Goal: Task Accomplishment & Management: Manage account settings

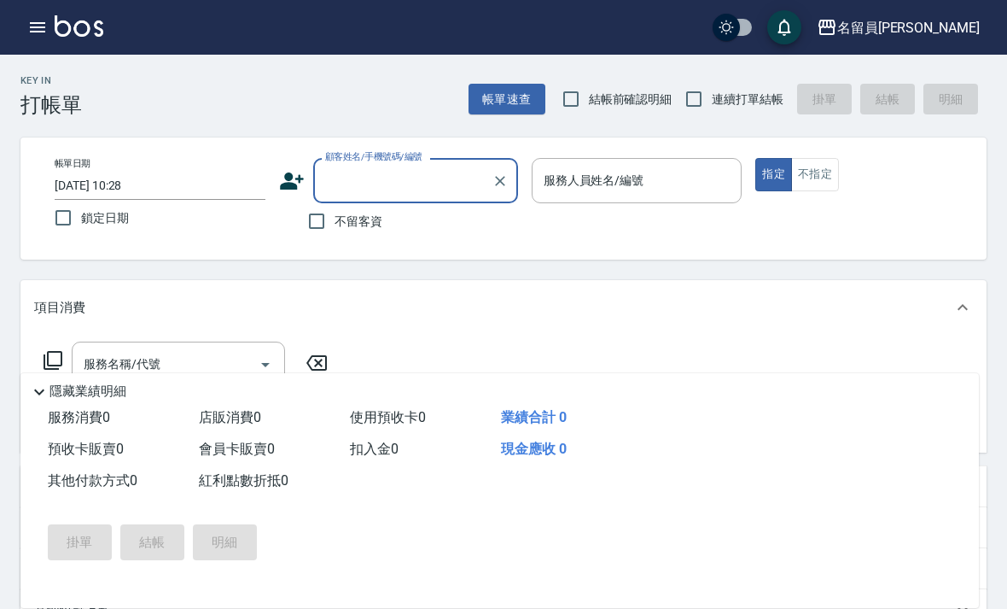
click at [31, 38] on button "button" at bounding box center [37, 27] width 34 height 34
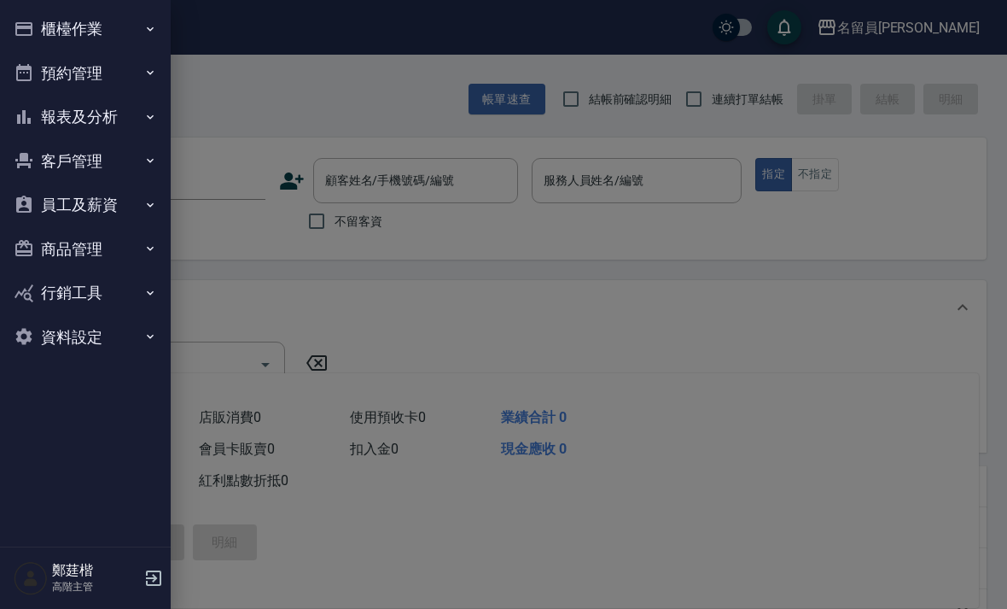
click at [70, 116] on button "報表及分析" at bounding box center [85, 117] width 157 height 44
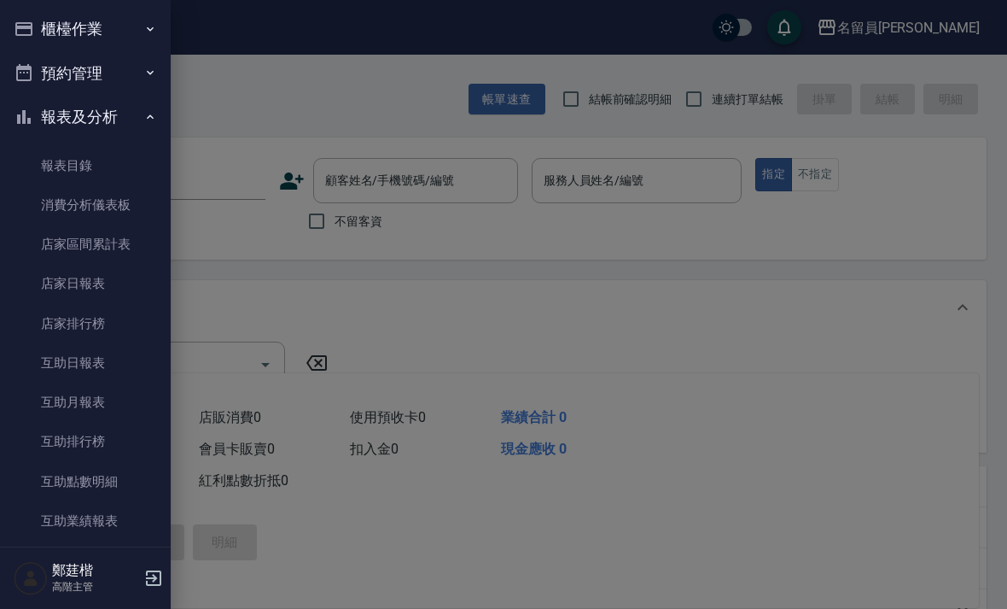
click at [60, 122] on button "報表及分析" at bounding box center [85, 117] width 157 height 44
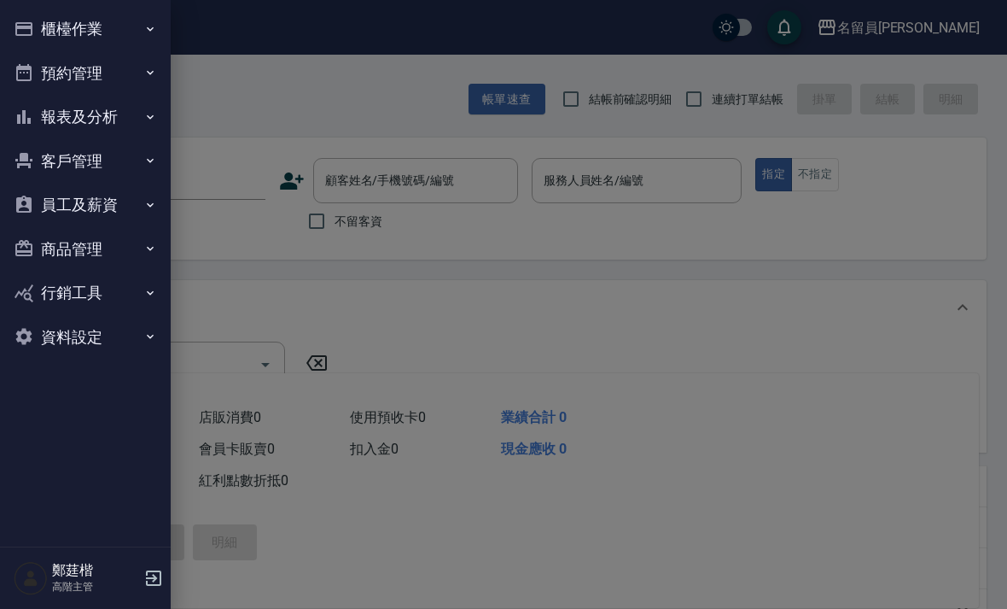
click at [57, 127] on button "報表及分析" at bounding box center [85, 117] width 157 height 44
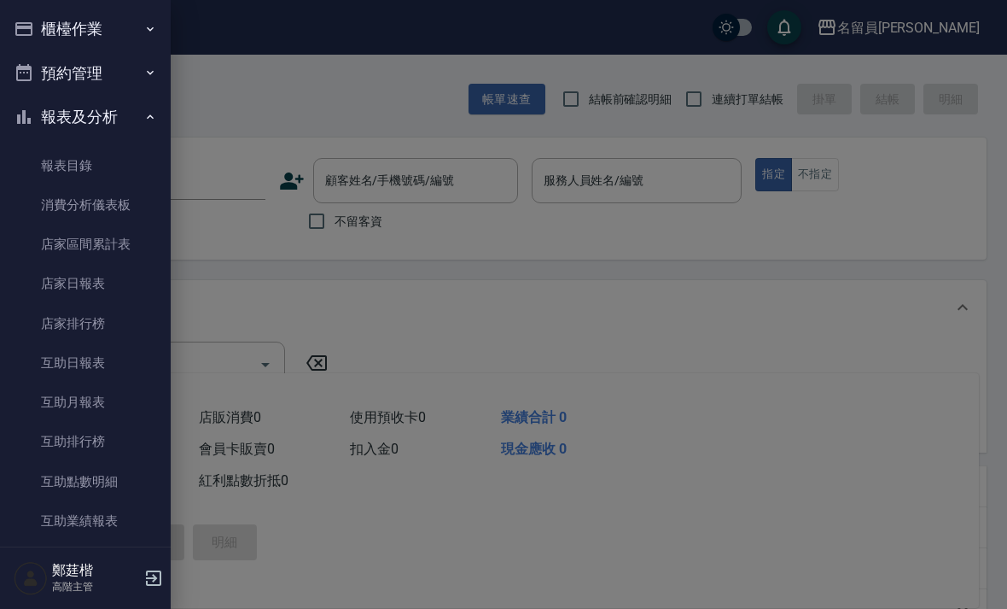
click at [782, 362] on div at bounding box center [503, 304] width 1007 height 609
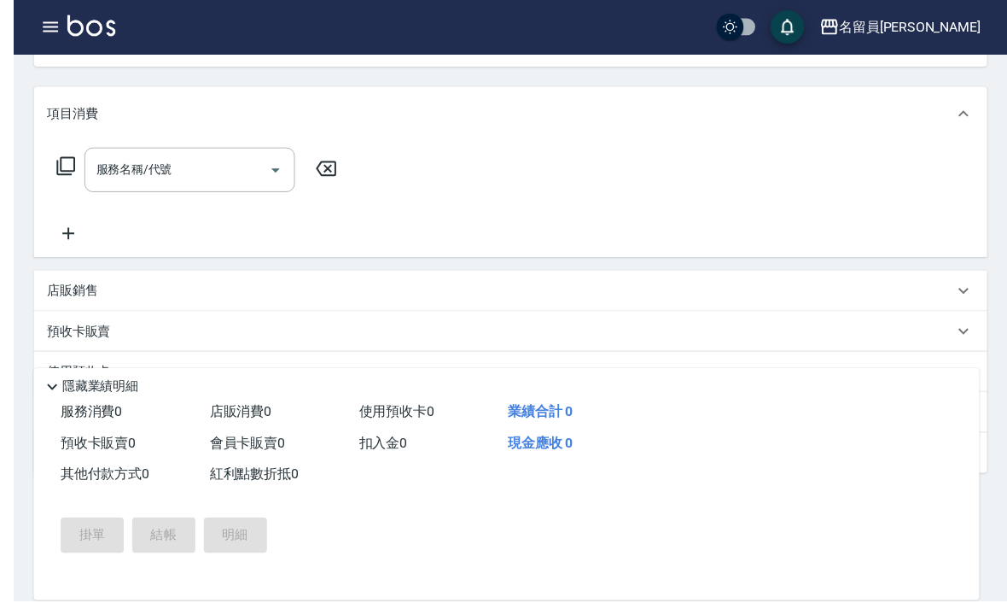
scroll to position [193, 0]
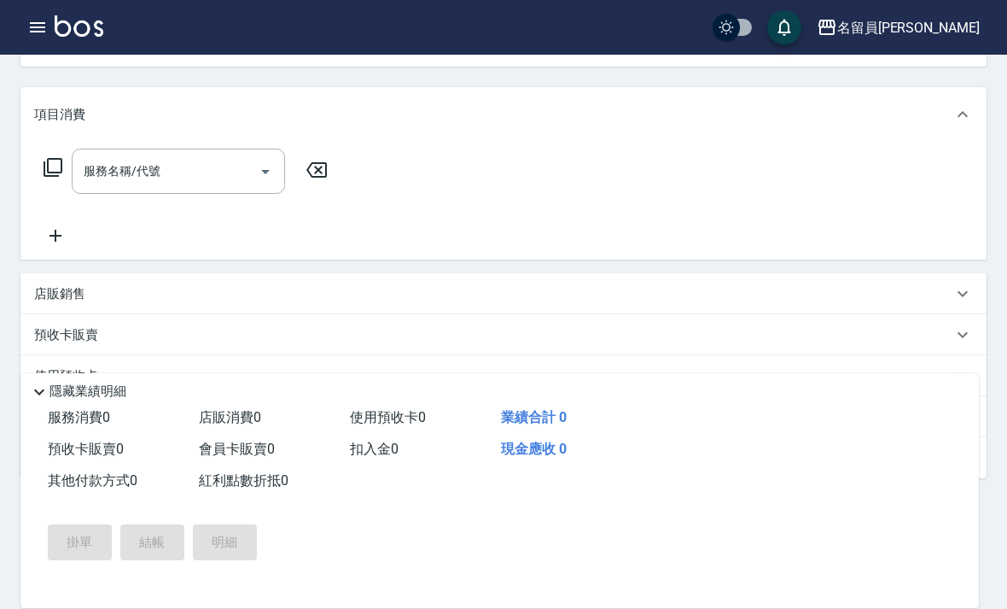
click at [40, 38] on button "button" at bounding box center [37, 27] width 34 height 34
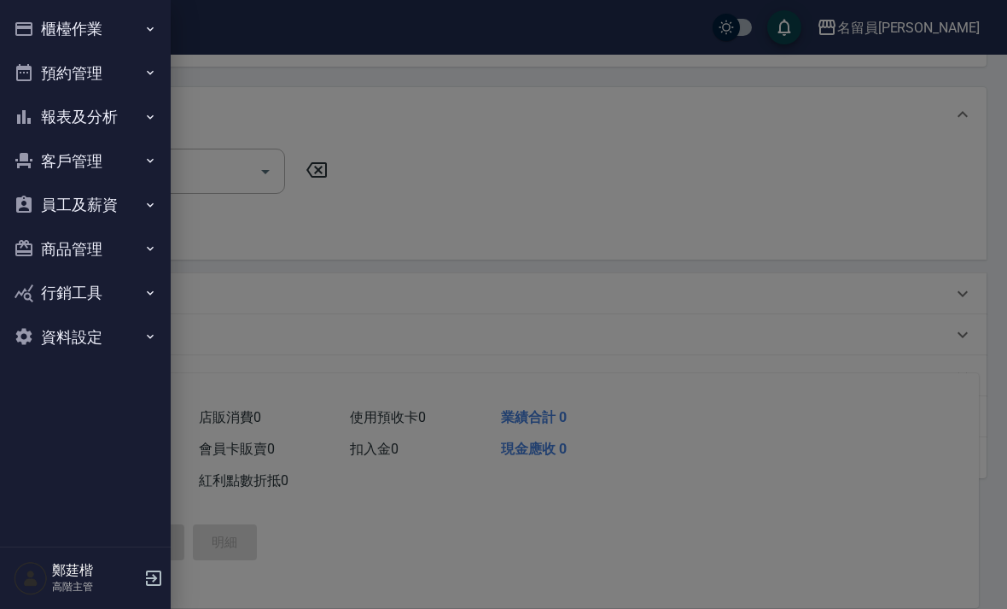
click at [70, 117] on button "報表及分析" at bounding box center [85, 117] width 157 height 44
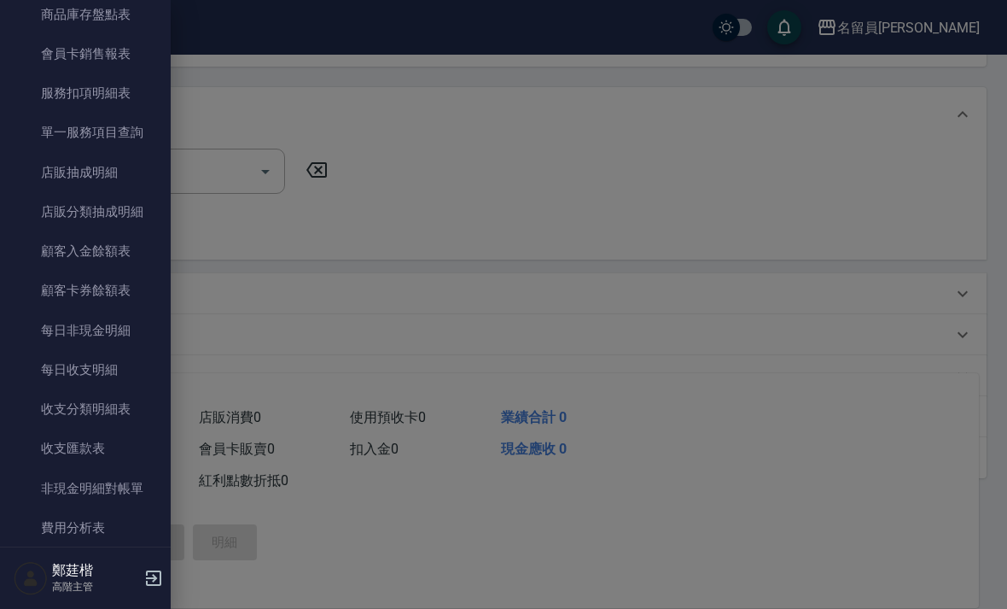
scroll to position [1099, 0]
click at [67, 320] on link "每日非現金明細" at bounding box center [85, 330] width 157 height 39
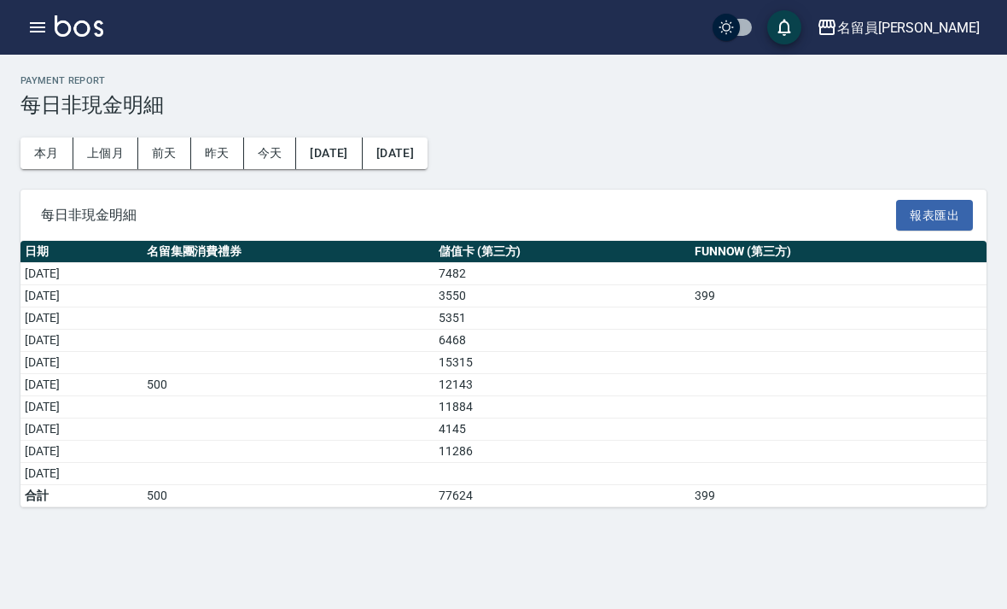
click at [127, 142] on button "上個月" at bounding box center [105, 153] width 65 height 32
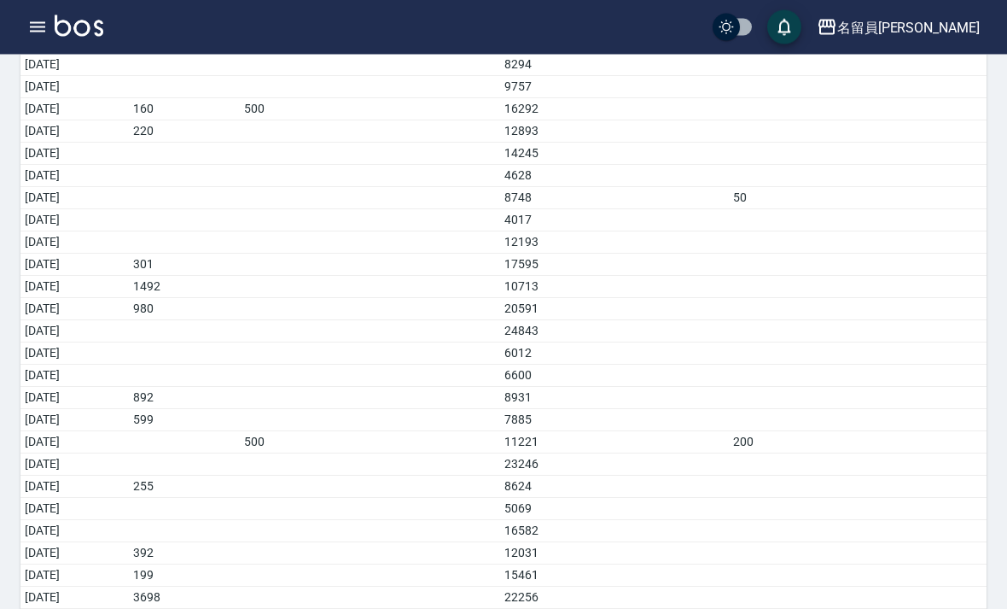
scroll to position [330, 0]
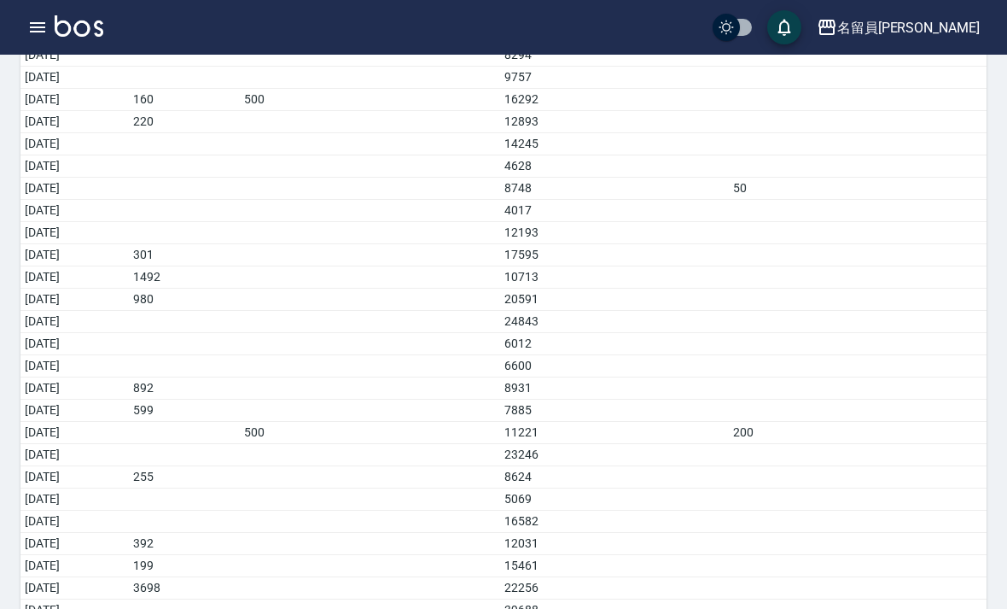
click at [43, 26] on icon "button" at bounding box center [37, 27] width 15 height 10
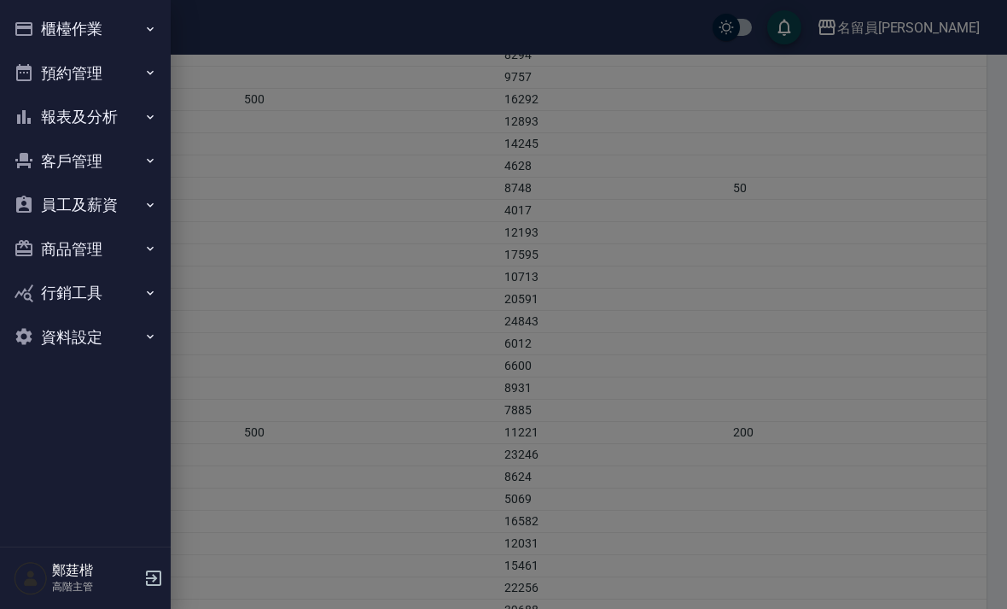
click at [55, 111] on button "報表及分析" at bounding box center [85, 117] width 157 height 44
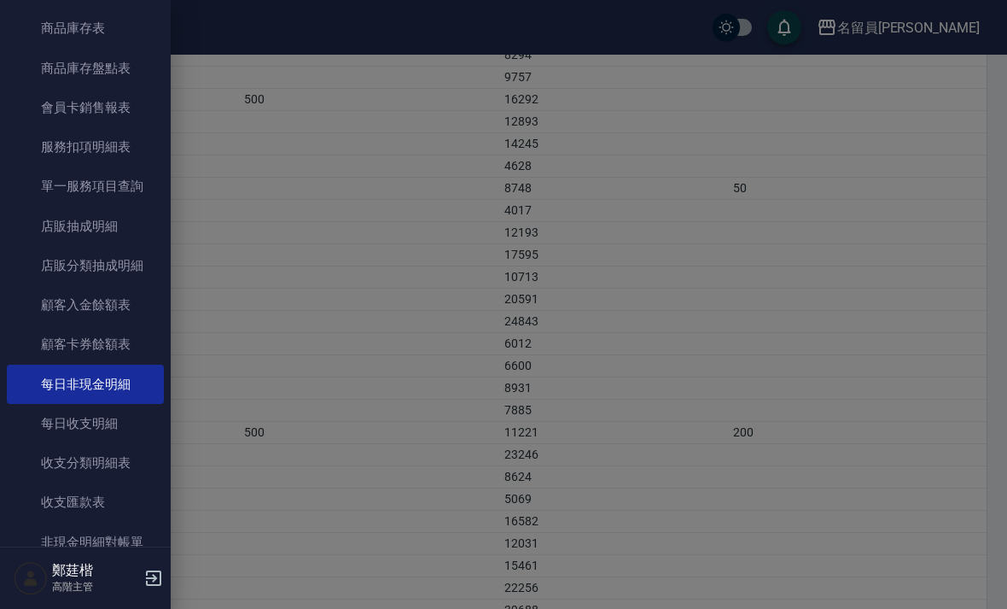
scroll to position [1121, 0]
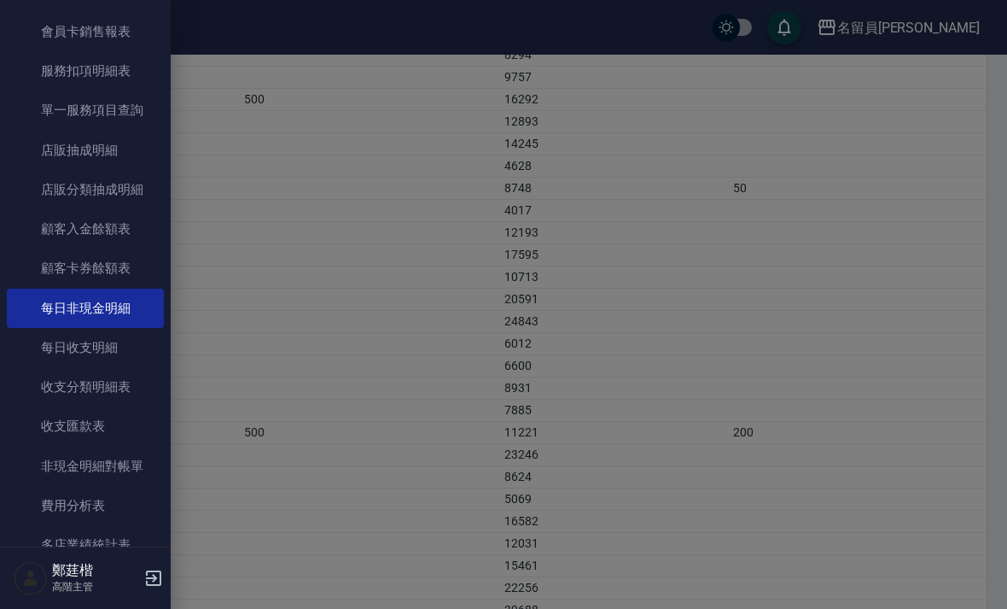
click at [43, 109] on link "單一服務項目查詢" at bounding box center [85, 109] width 157 height 39
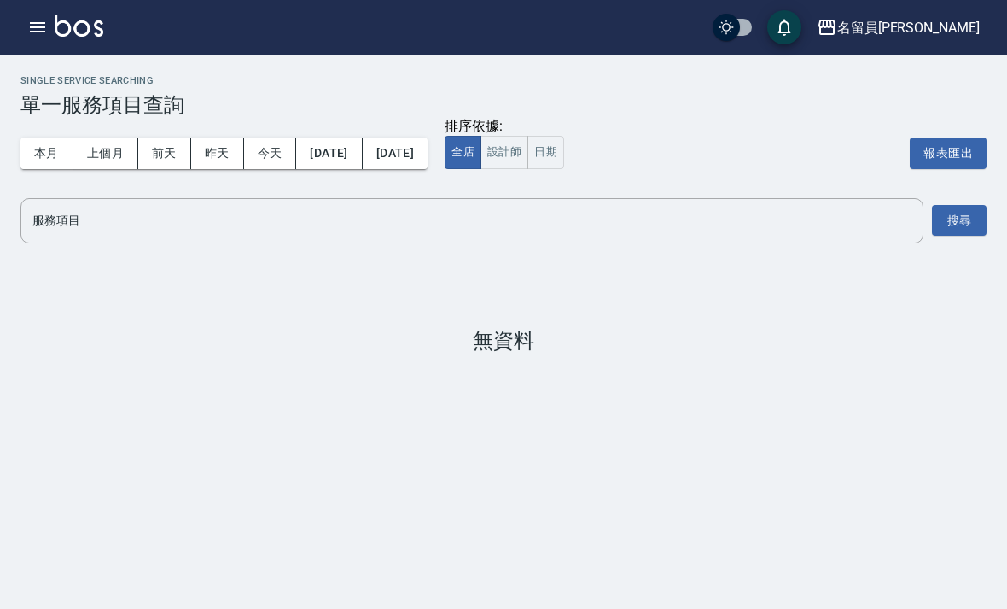
click at [113, 152] on button "上個月" at bounding box center [105, 153] width 65 height 32
click at [726, 220] on input "服務項目" at bounding box center [472, 221] width 888 height 30
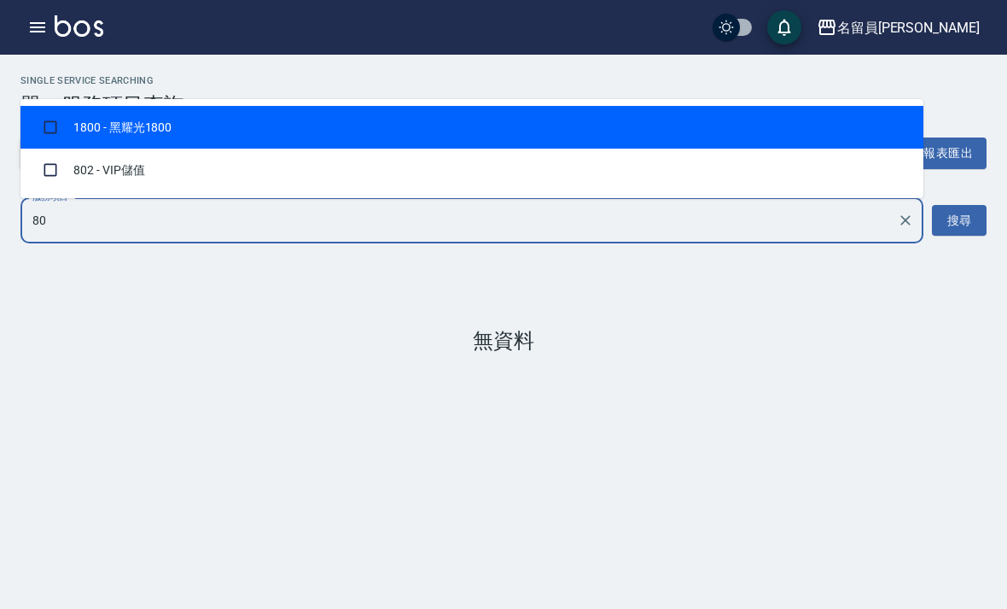
type input "802"
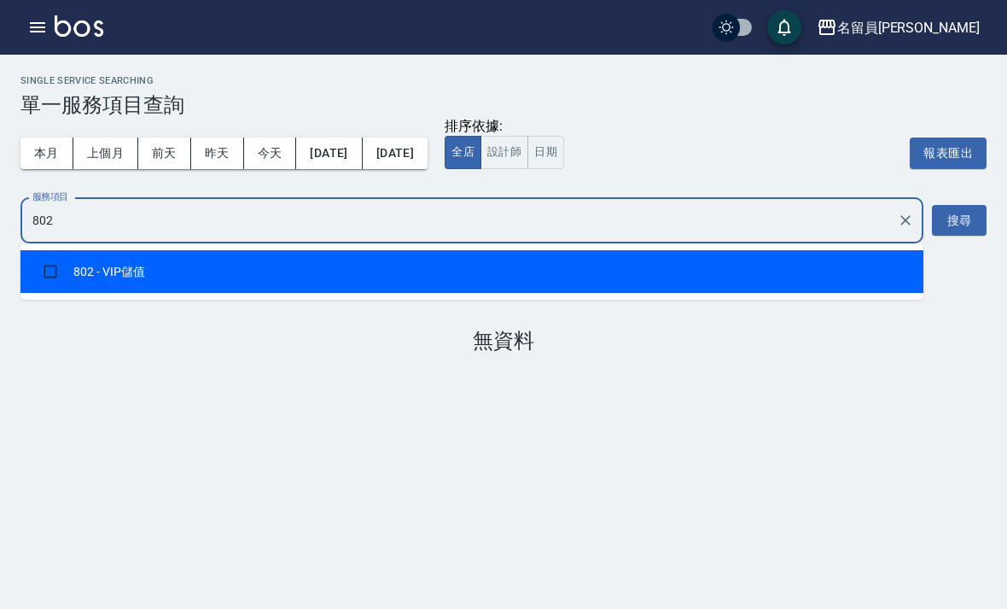
click at [696, 277] on li "802 - VIP儲值" at bounding box center [471, 271] width 903 height 43
checkbox input "true"
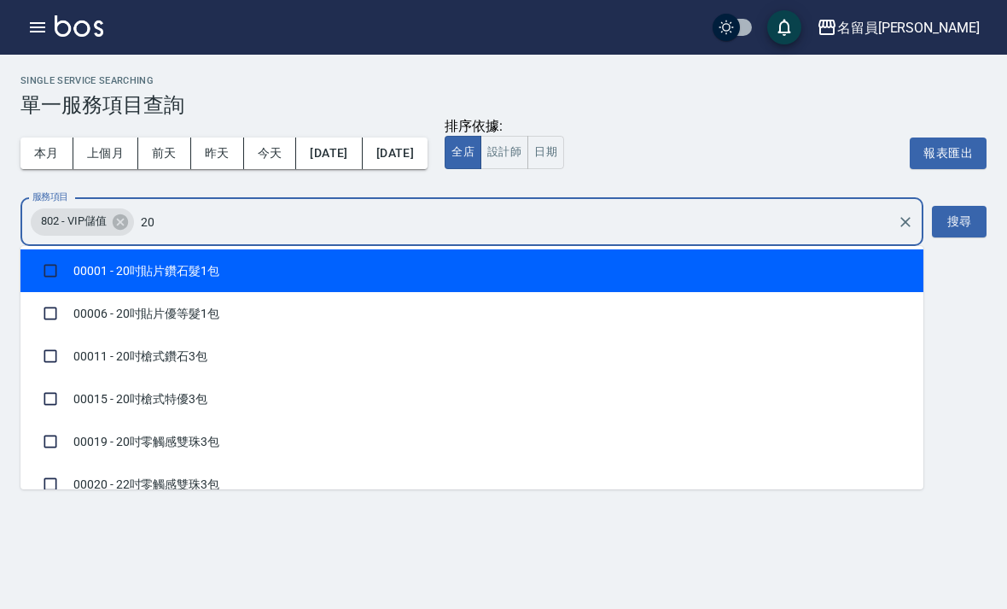
type input "200"
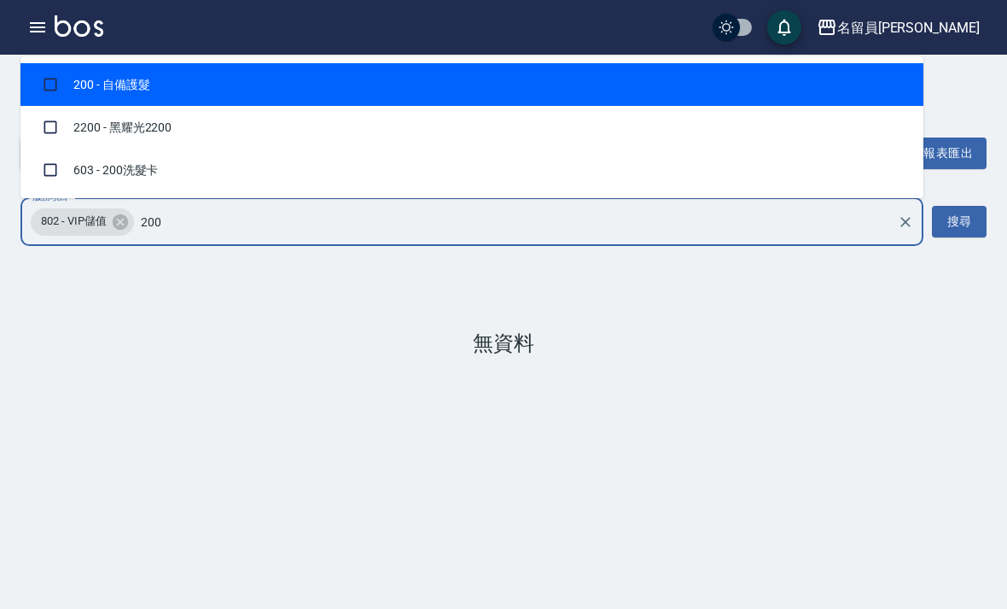
click at [64, 173] on input "checkbox" at bounding box center [50, 170] width 32 height 32
checkbox input "true"
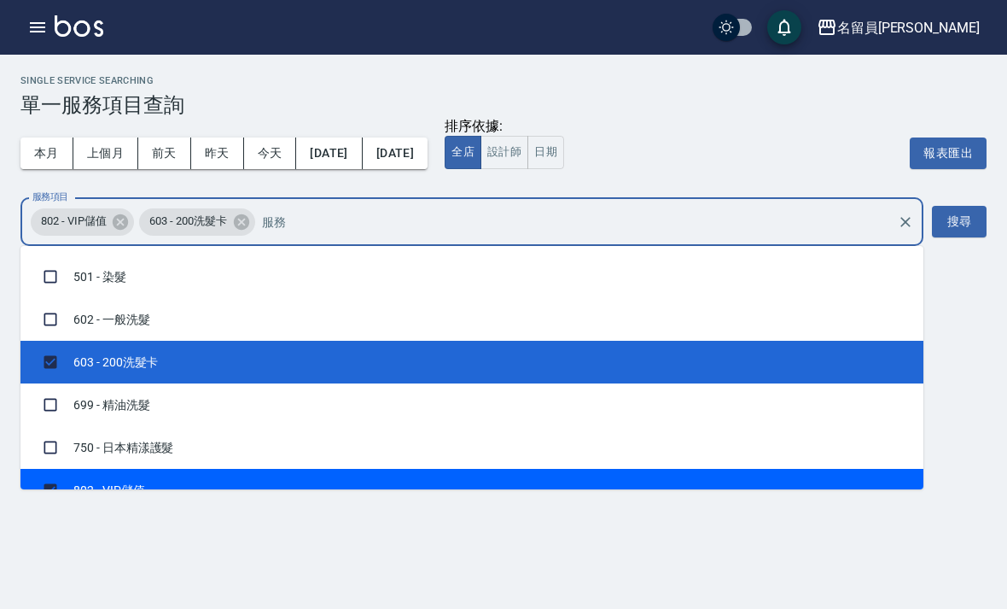
click at [942, 230] on button "搜尋" at bounding box center [959, 222] width 55 height 32
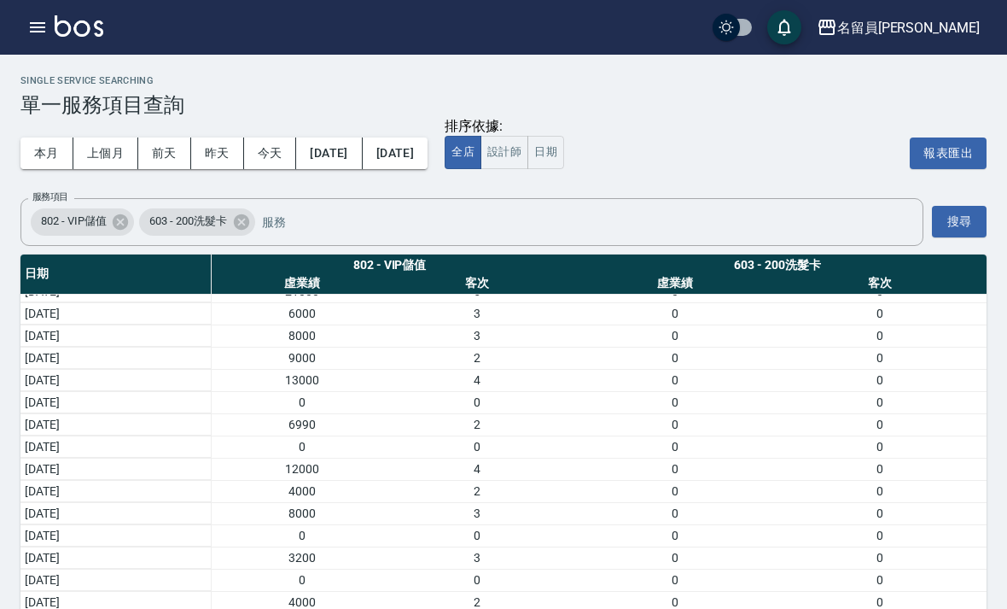
scroll to position [300, 0]
click at [43, 26] on icon "button" at bounding box center [37, 27] width 15 height 10
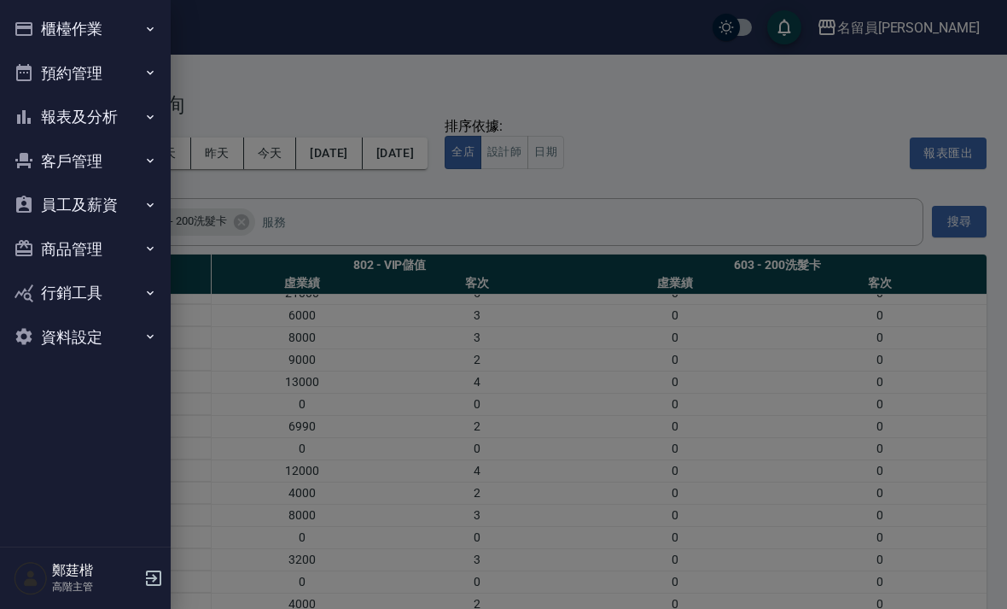
click at [59, 28] on button "櫃檯作業" at bounding box center [85, 29] width 157 height 44
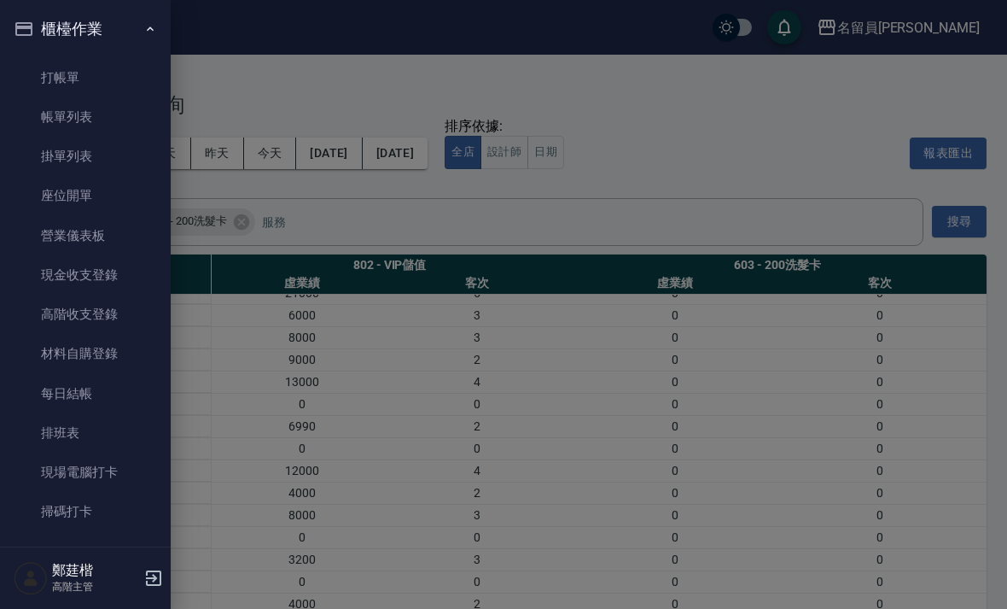
click at [46, 12] on button "櫃檯作業" at bounding box center [85, 29] width 157 height 44
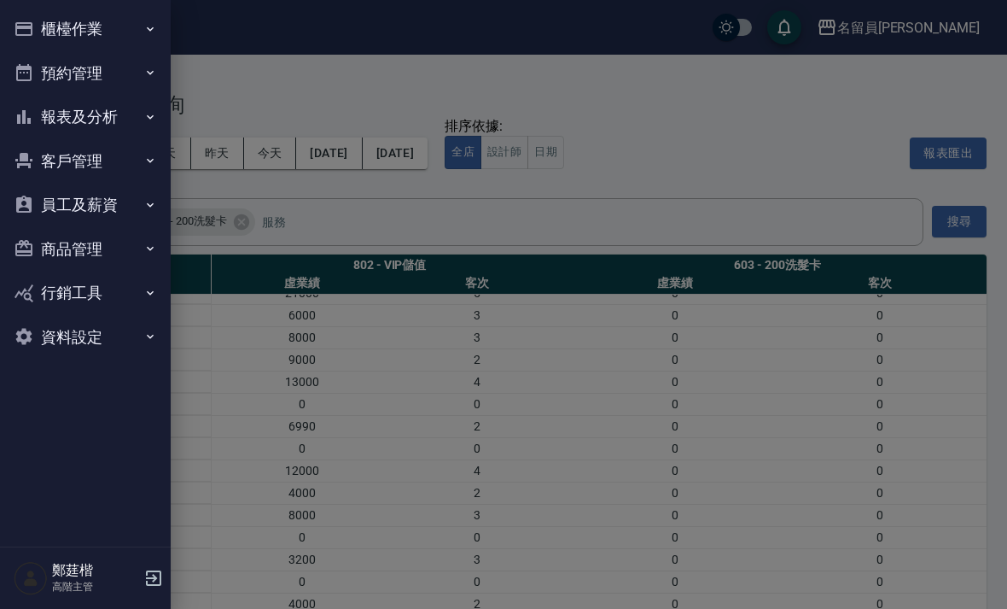
click at [68, 120] on button "報表及分析" at bounding box center [85, 117] width 157 height 44
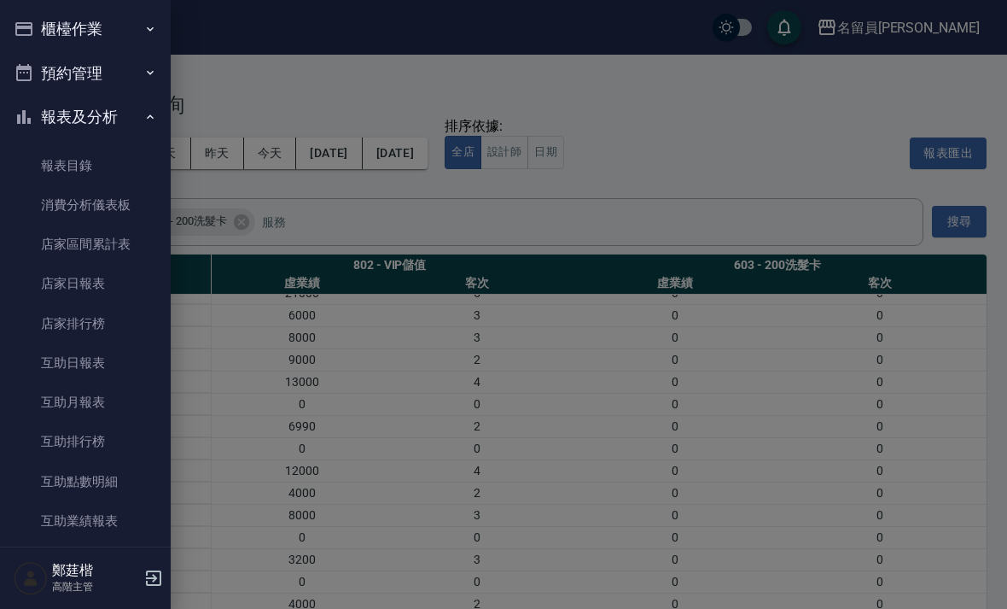
click at [57, 282] on link "店家日報表" at bounding box center [85, 283] width 157 height 39
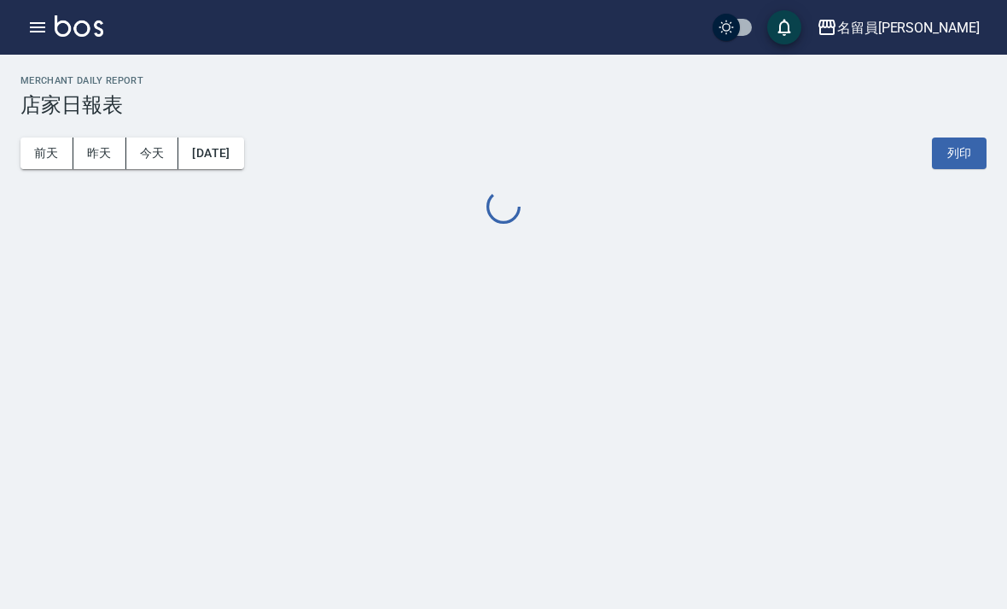
click at [43, 39] on button "button" at bounding box center [37, 27] width 34 height 34
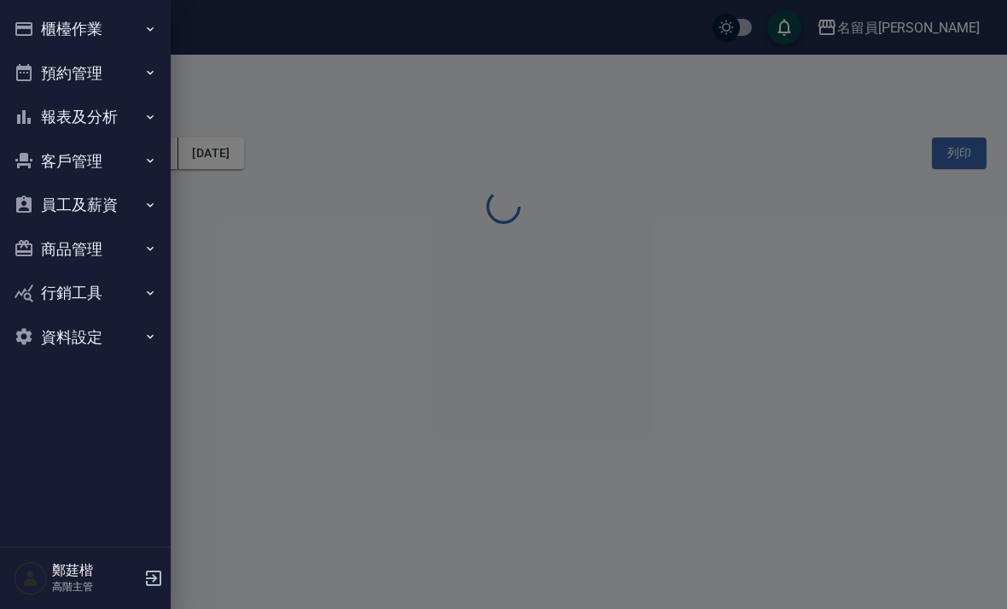
click at [67, 115] on button "報表及分析" at bounding box center [85, 117] width 157 height 44
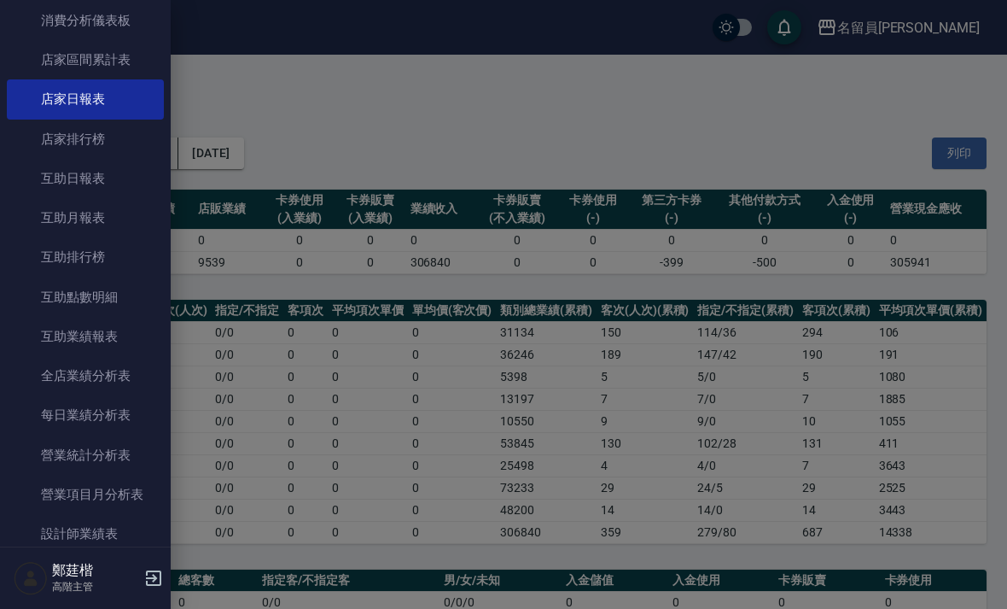
scroll to position [166, 0]
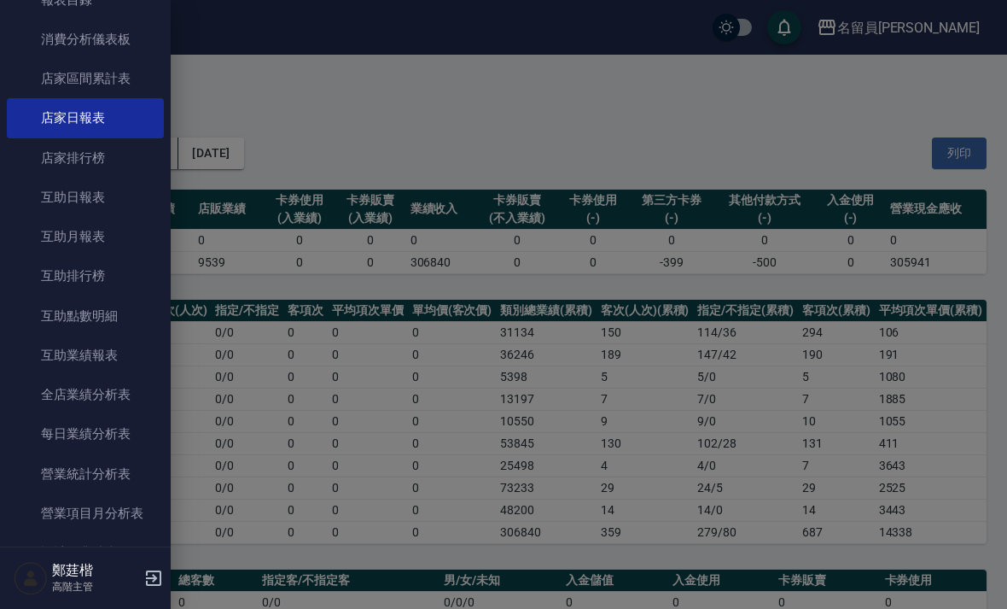
click at [37, 166] on link "店家排行榜" at bounding box center [85, 157] width 157 height 39
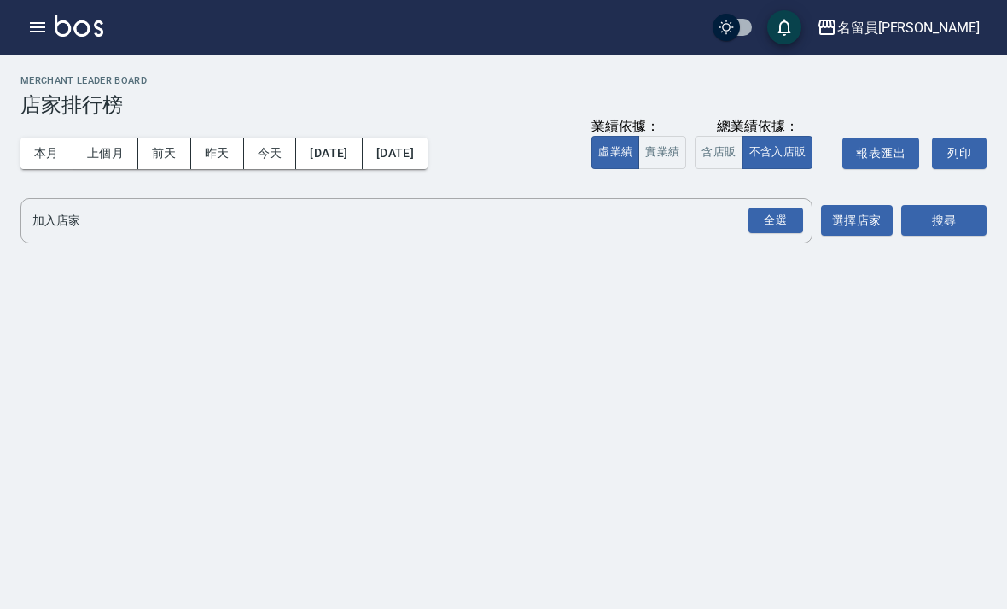
click at [102, 149] on button "上個月" at bounding box center [105, 153] width 65 height 32
click at [773, 230] on div "全選" at bounding box center [776, 220] width 55 height 26
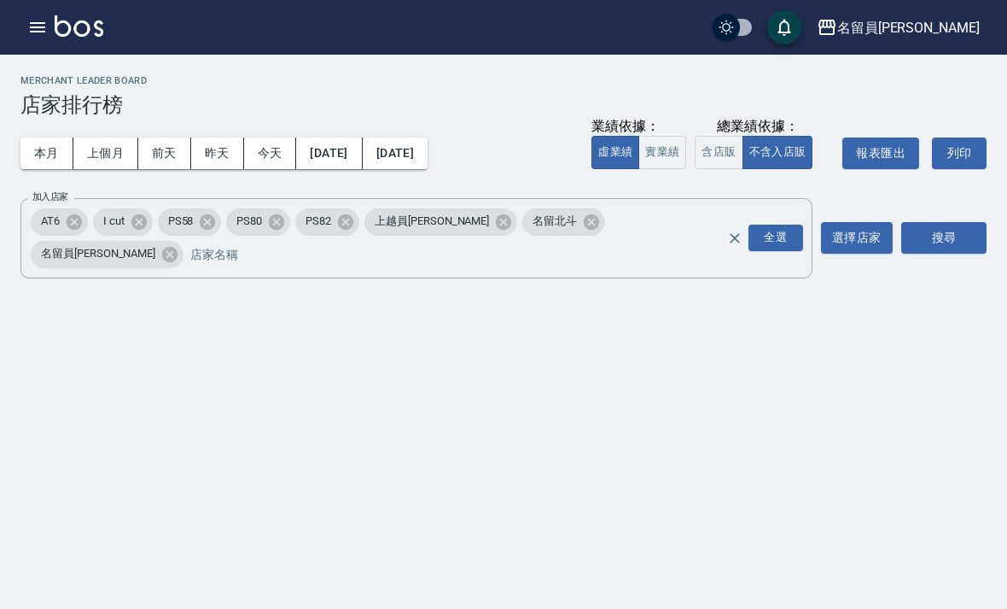
click at [963, 224] on button "搜尋" at bounding box center [943, 238] width 85 height 32
click at [726, 160] on button "含店販" at bounding box center [719, 152] width 48 height 33
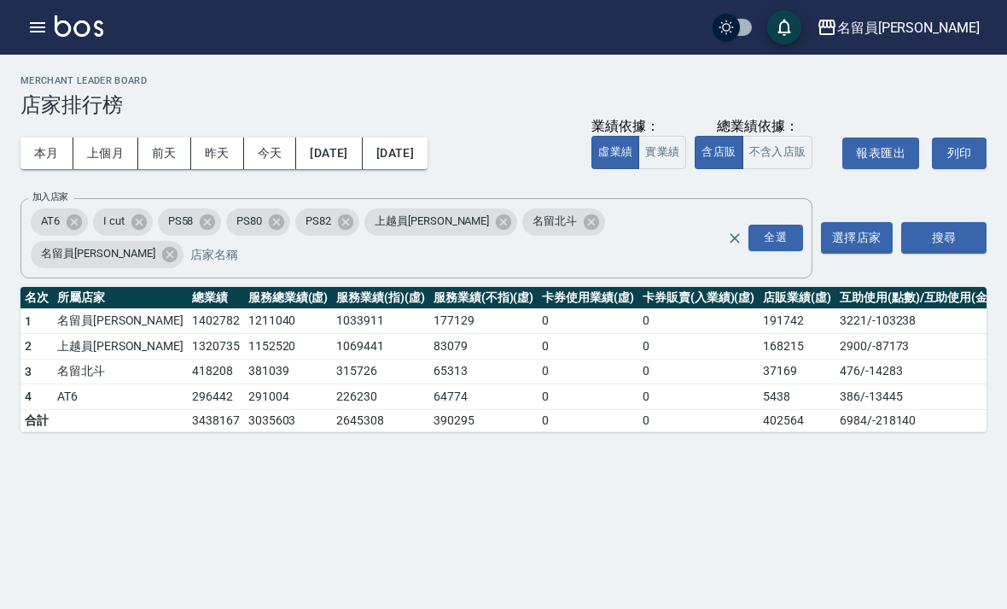
click at [669, 149] on button "實業績" at bounding box center [663, 152] width 48 height 33
click at [29, 20] on icon "button" at bounding box center [37, 27] width 20 height 20
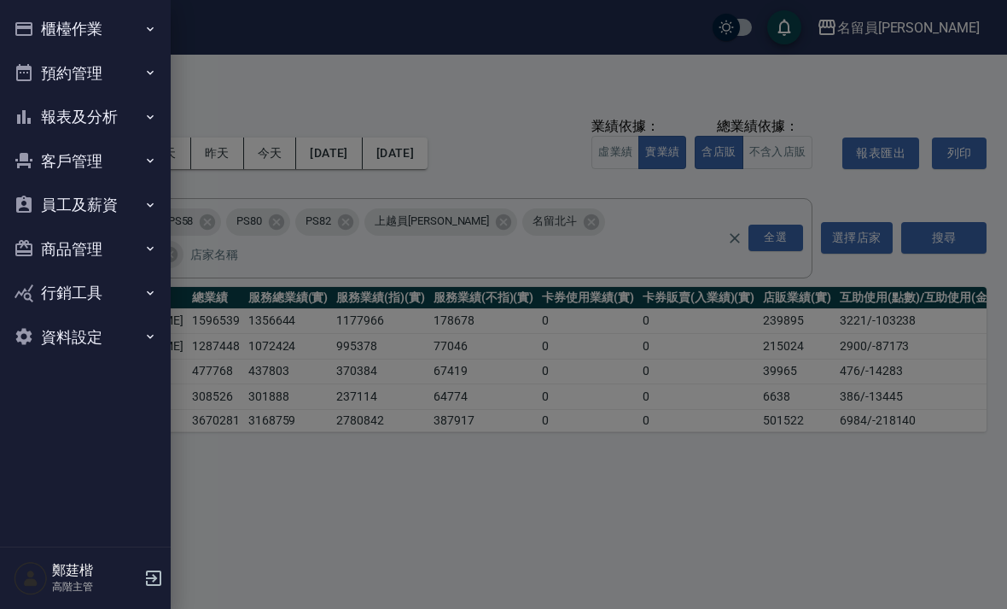
click at [49, 30] on button "櫃檯作業" at bounding box center [85, 29] width 157 height 44
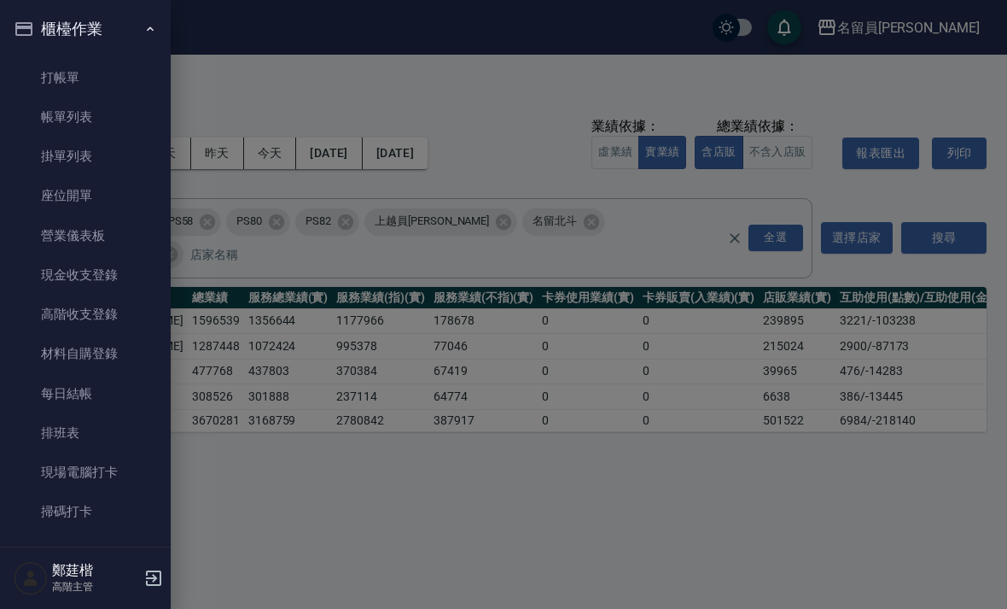
click at [55, 312] on link "高階收支登錄" at bounding box center [85, 314] width 157 height 39
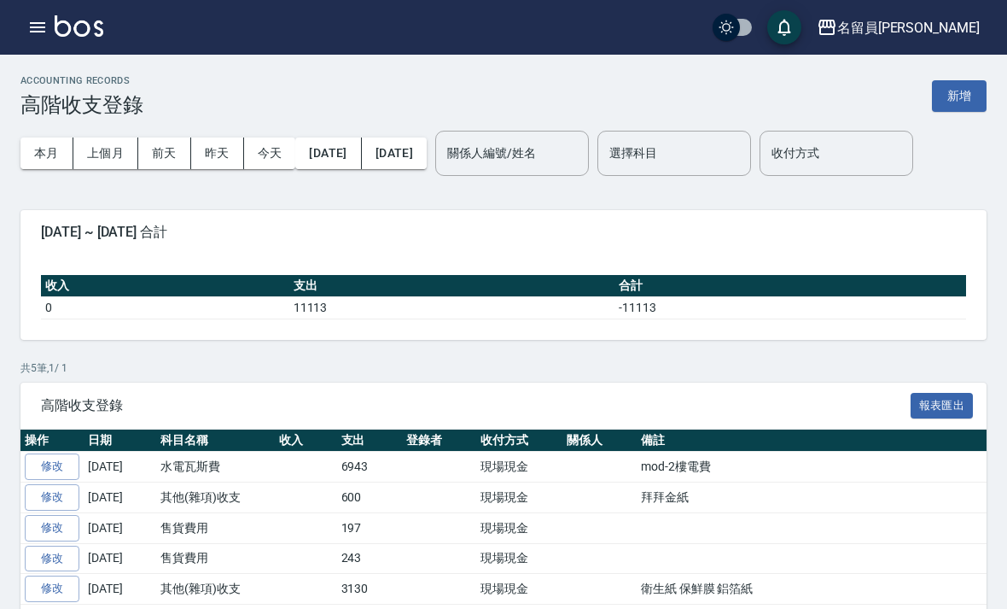
click at [958, 110] on button "新增" at bounding box center [959, 96] width 55 height 32
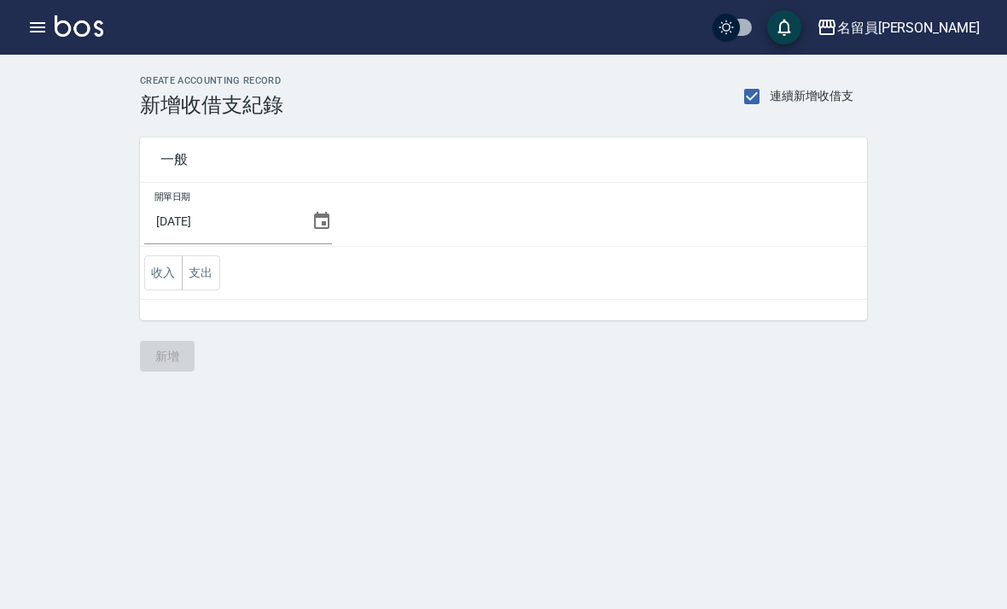
click at [322, 203] on td "開單日期 2025/09/10" at bounding box center [503, 215] width 727 height 64
click at [289, 213] on input "[DATE]" at bounding box center [224, 221] width 160 height 46
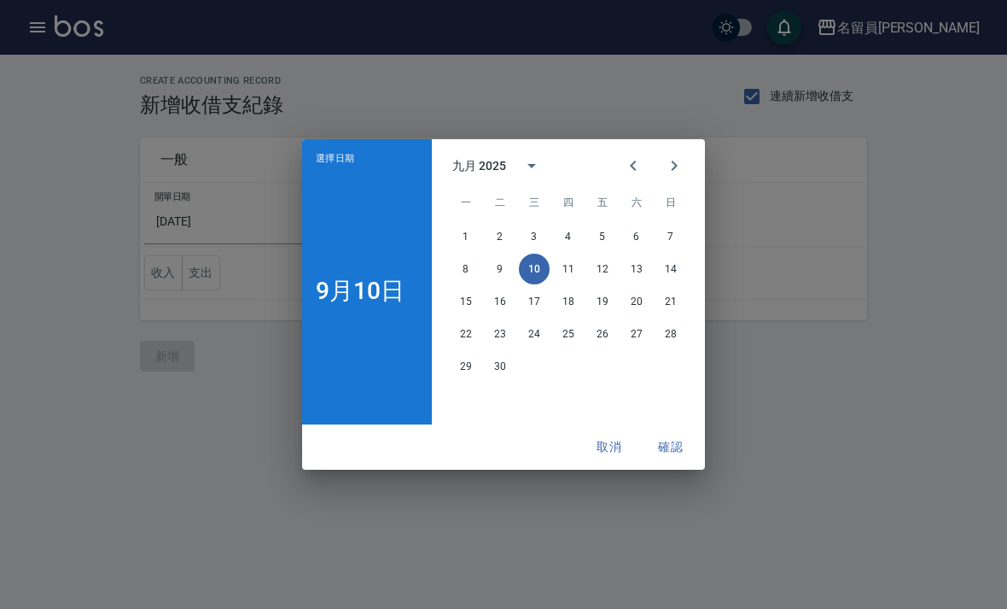
click at [624, 176] on icon "Previous month" at bounding box center [633, 165] width 20 height 20
click at [667, 382] on button "31" at bounding box center [671, 366] width 31 height 31
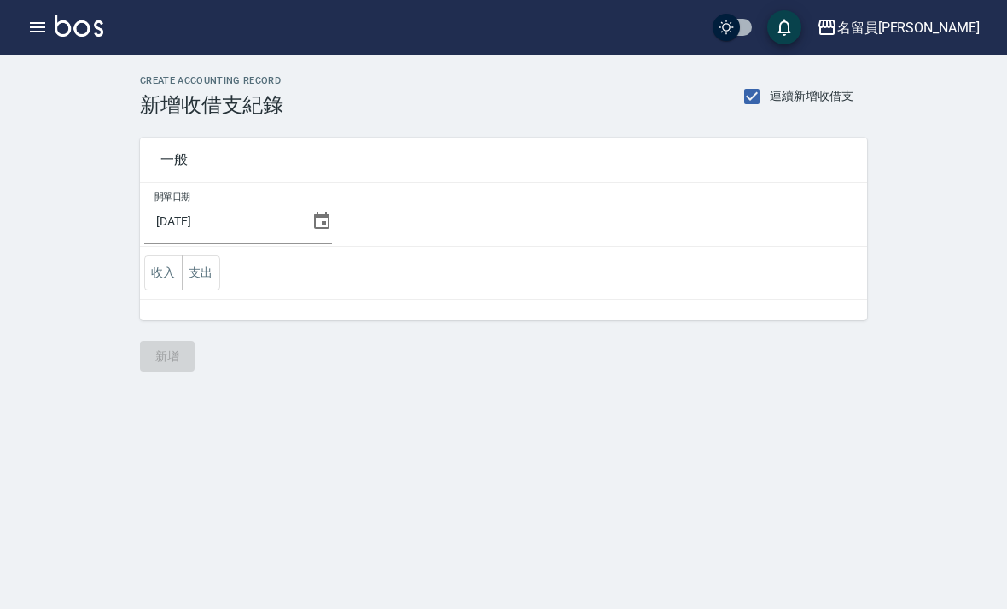
click at [668, 468] on div "CREATE ACCOUNTING RECORD 新增收借支紀錄 連續新增收借支 一般 開單日期 2025/08/31 收入 支出 新增" at bounding box center [503, 304] width 1007 height 609
click at [207, 273] on button "支出" at bounding box center [201, 272] width 38 height 35
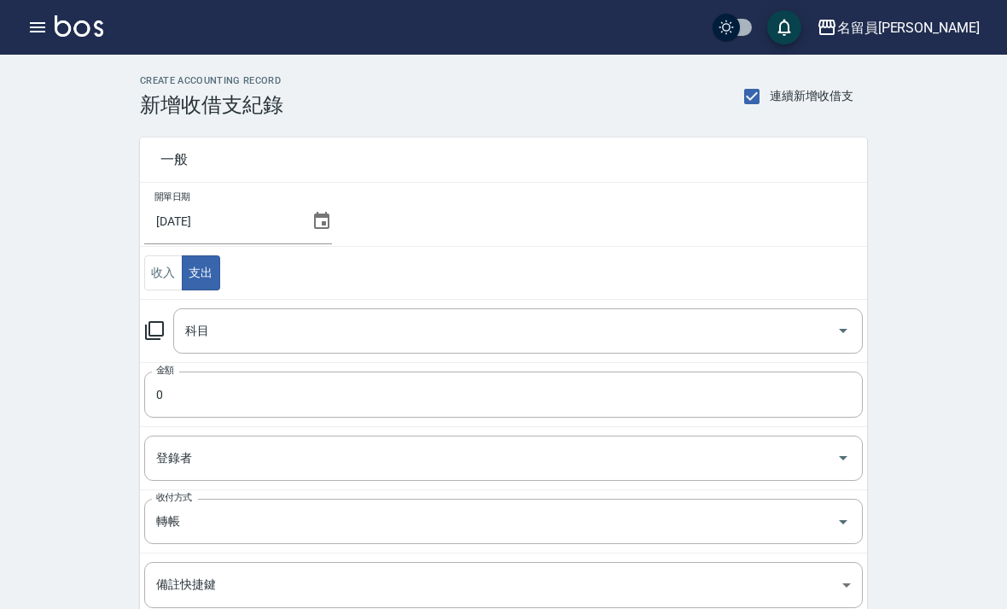
click at [638, 342] on input "科目" at bounding box center [505, 331] width 649 height 30
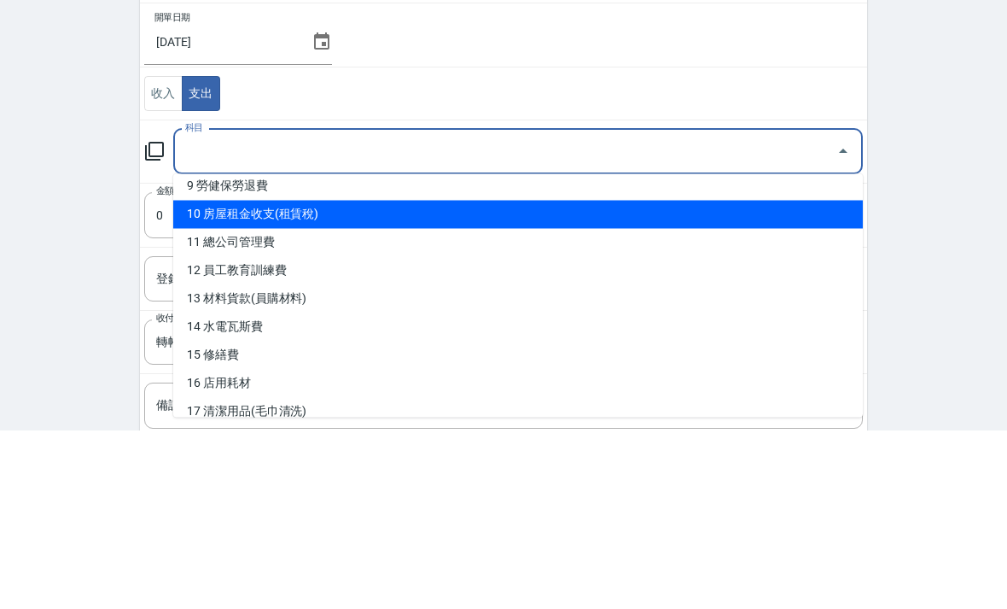
scroll to position [263, 0]
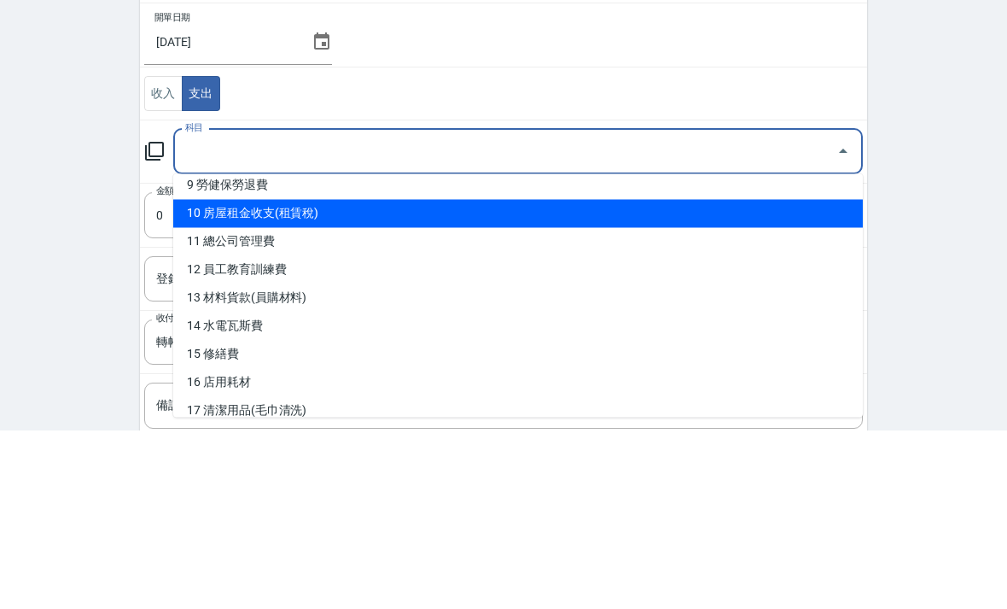
click at [723, 379] on li "10 房屋租金收支(租賃稅)" at bounding box center [518, 393] width 690 height 28
type input "10 房屋租金收支(租賃稅)"
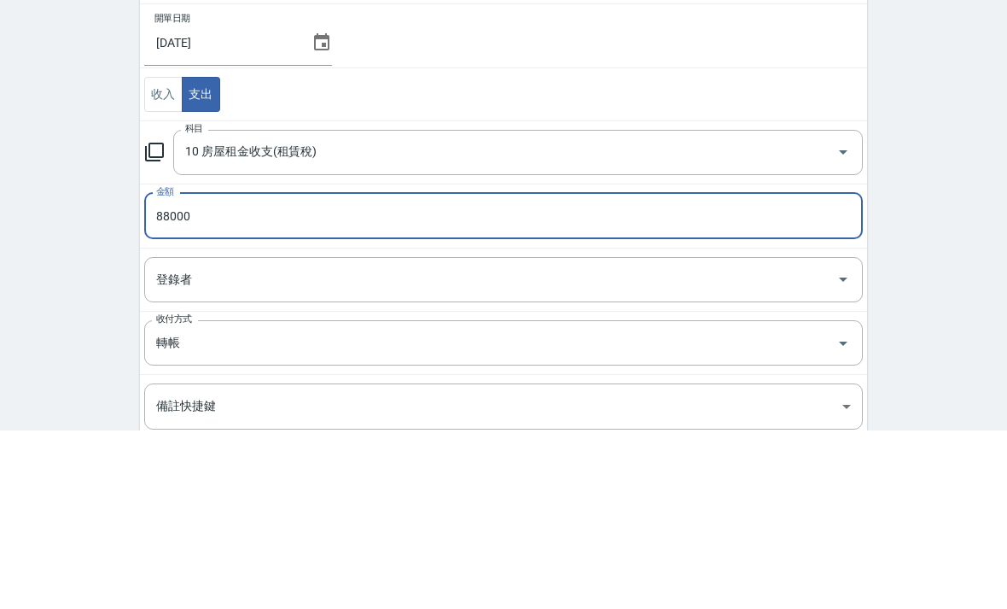
type input "88000"
click at [971, 241] on div "CREATE ACCOUNTING RECORD 新增收借支紀錄 連續新增收借支 一般 開單日期 2025/08/31 收入 支出 科目 10 房屋租金收支(…" at bounding box center [503, 433] width 1007 height 756
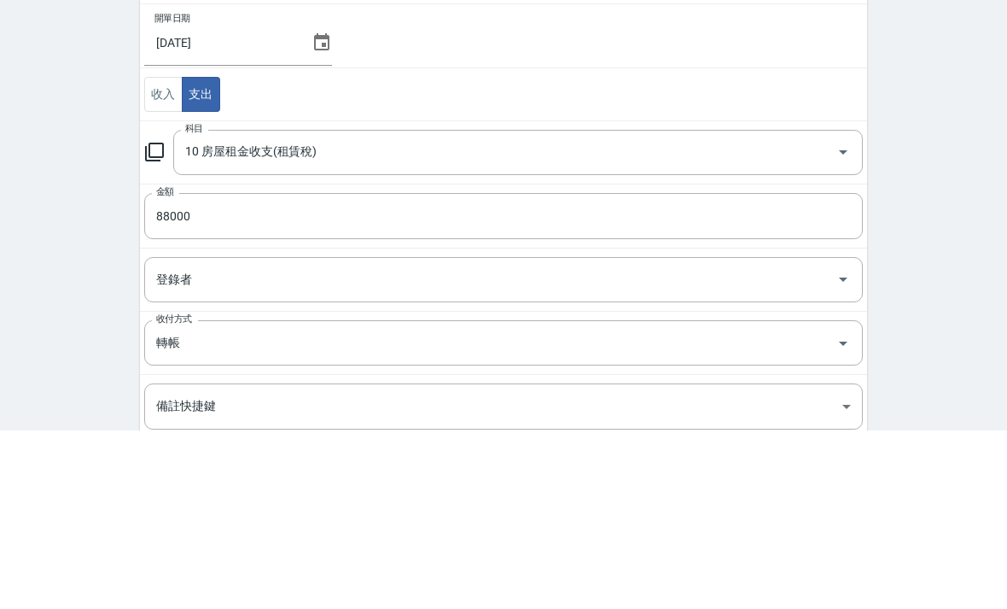
scroll to position [147, 0]
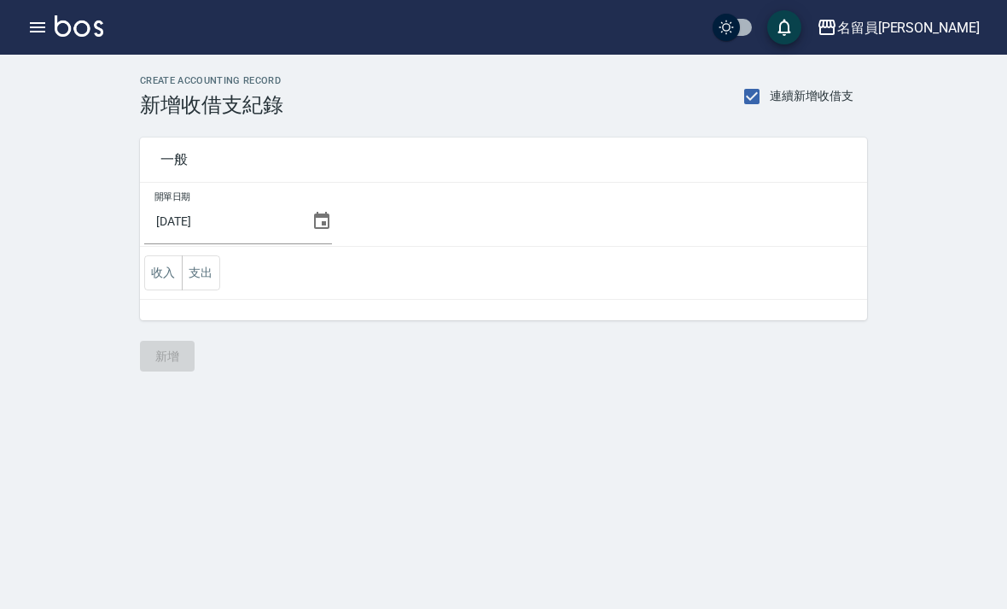
click at [192, 288] on button "支出" at bounding box center [201, 272] width 38 height 35
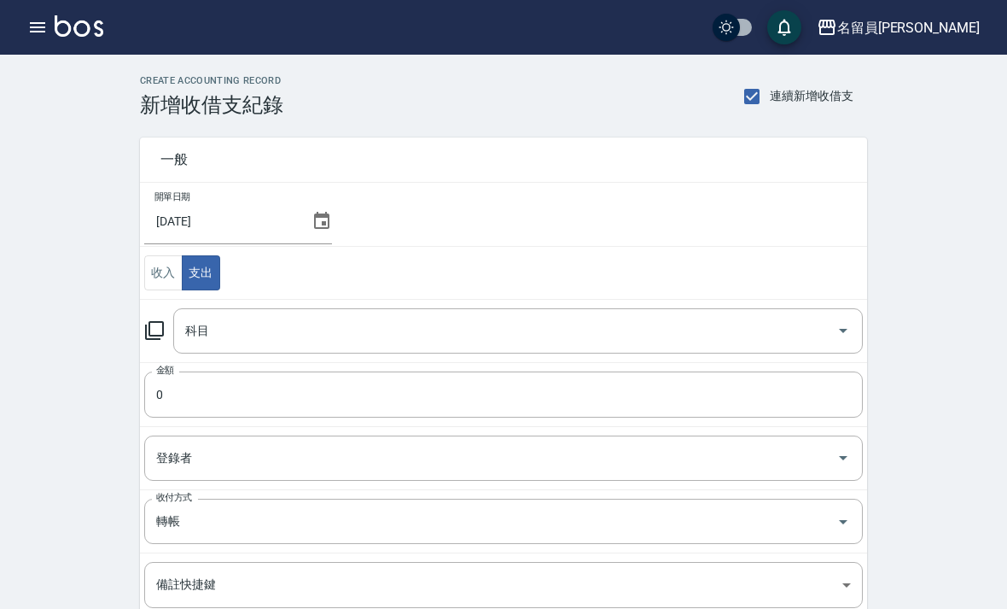
click at [640, 316] on input "科目" at bounding box center [505, 331] width 649 height 30
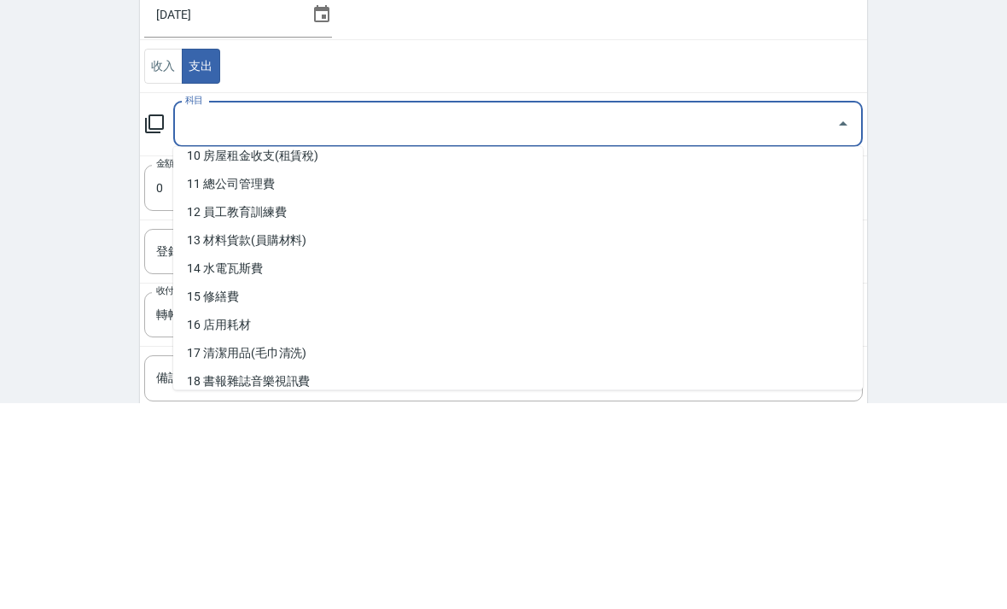
scroll to position [293, 0]
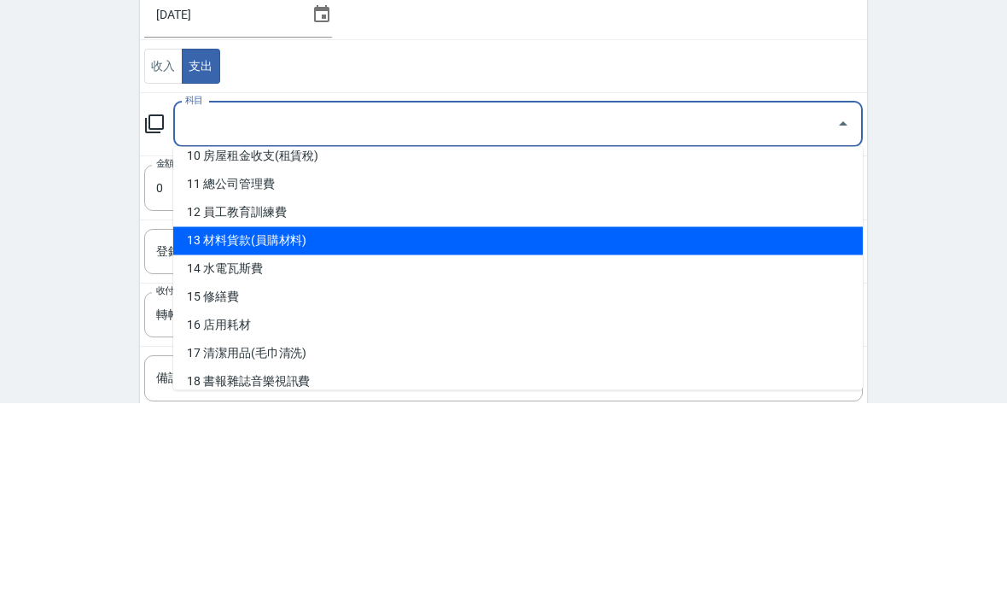
click at [585, 434] on li "13 材料貨款(員購材料)" at bounding box center [518, 448] width 690 height 28
type input "13 材料貨款(員購材料)"
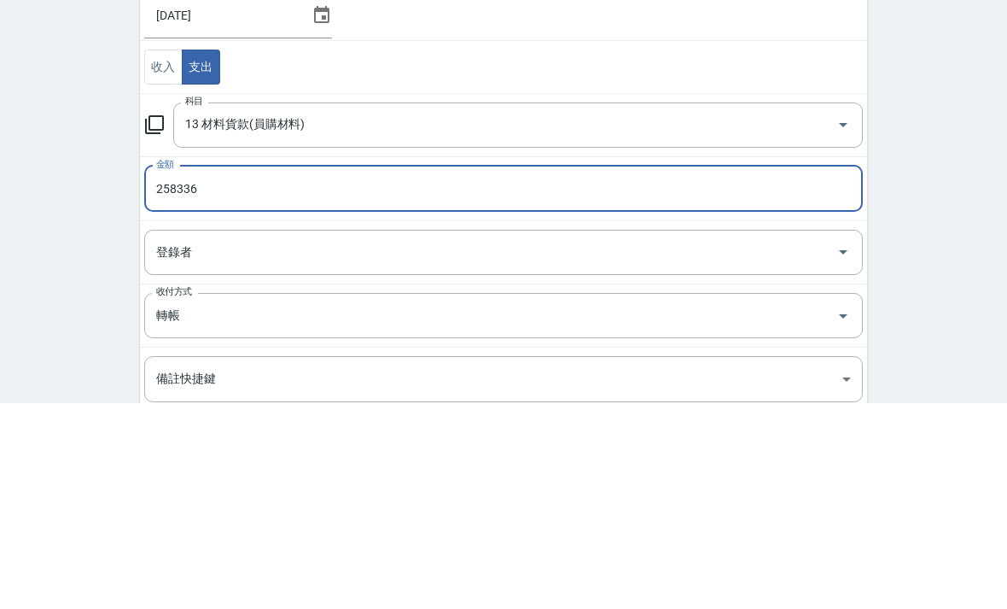
type input "258336"
click at [938, 181] on div "CREATE ACCOUNTING RECORD 新增收借支紀錄 連續新增收借支 一般 開單日期 2025/08/31 收入 支出 科目 13 材料貨款(員購…" at bounding box center [503, 433] width 1007 height 756
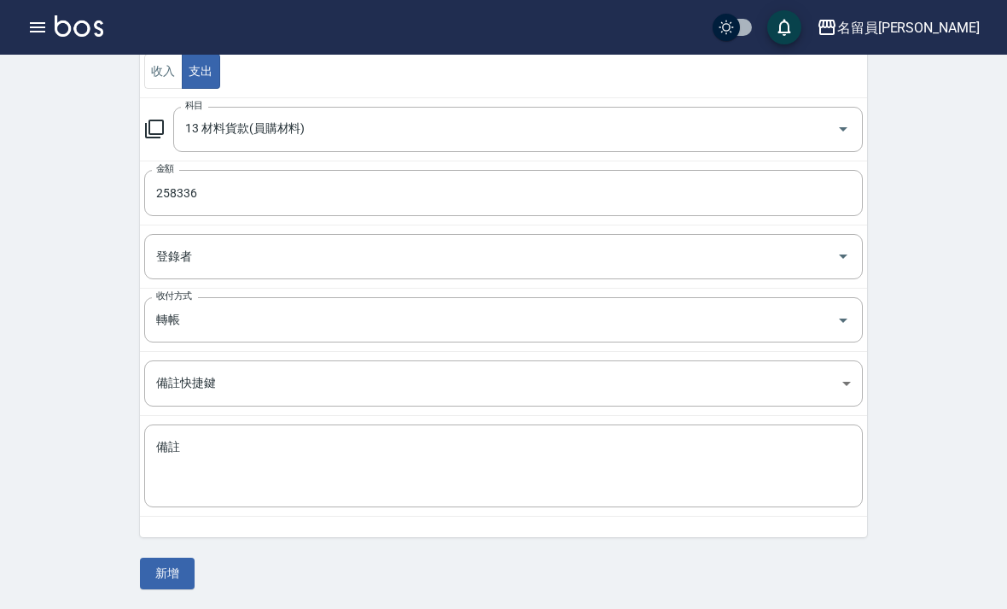
click at [176, 573] on button "新增" at bounding box center [167, 573] width 55 height 32
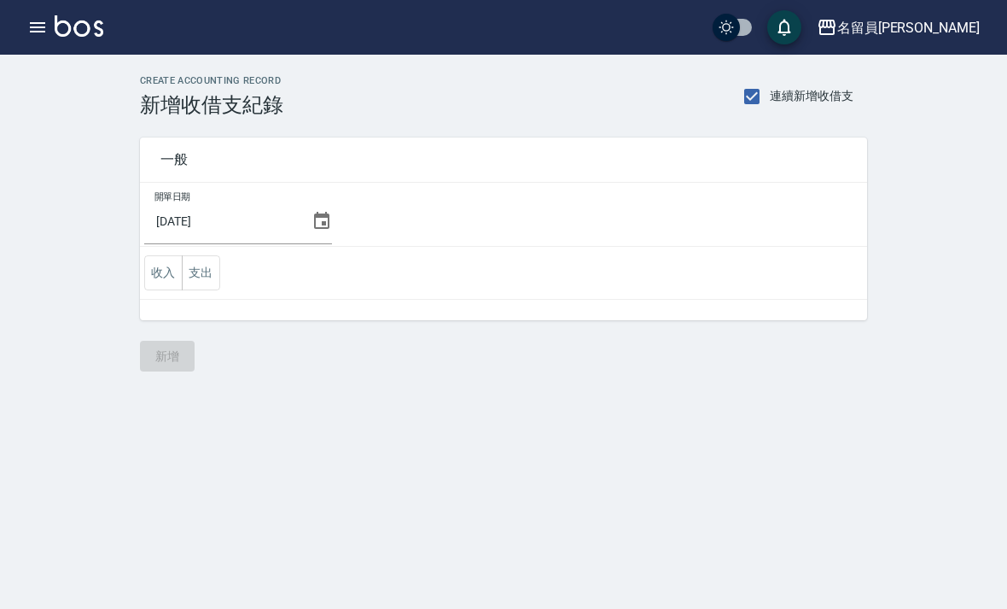
click at [201, 277] on button "支出" at bounding box center [201, 272] width 38 height 35
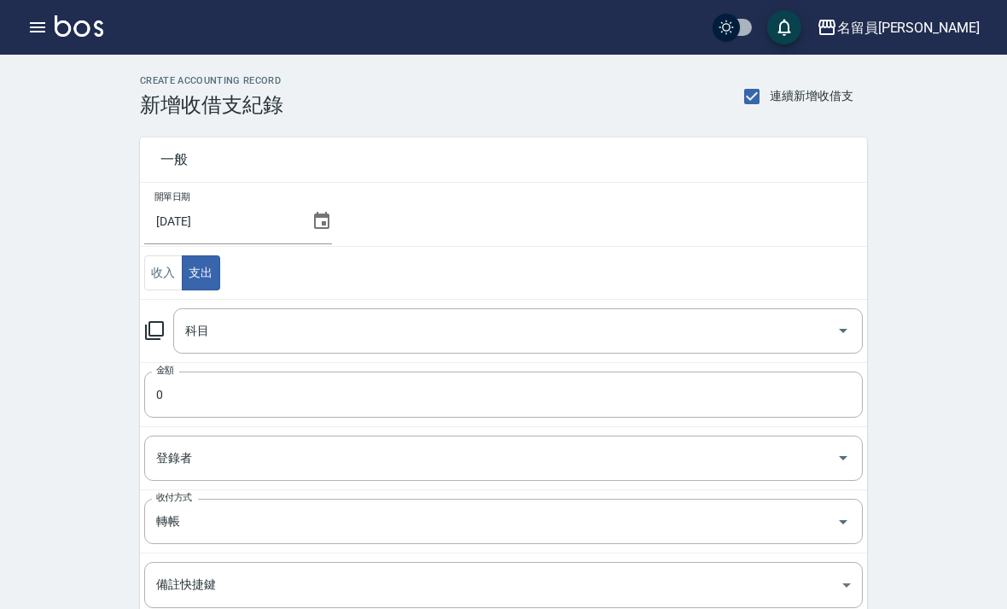
click at [578, 316] on input "科目" at bounding box center [505, 331] width 649 height 30
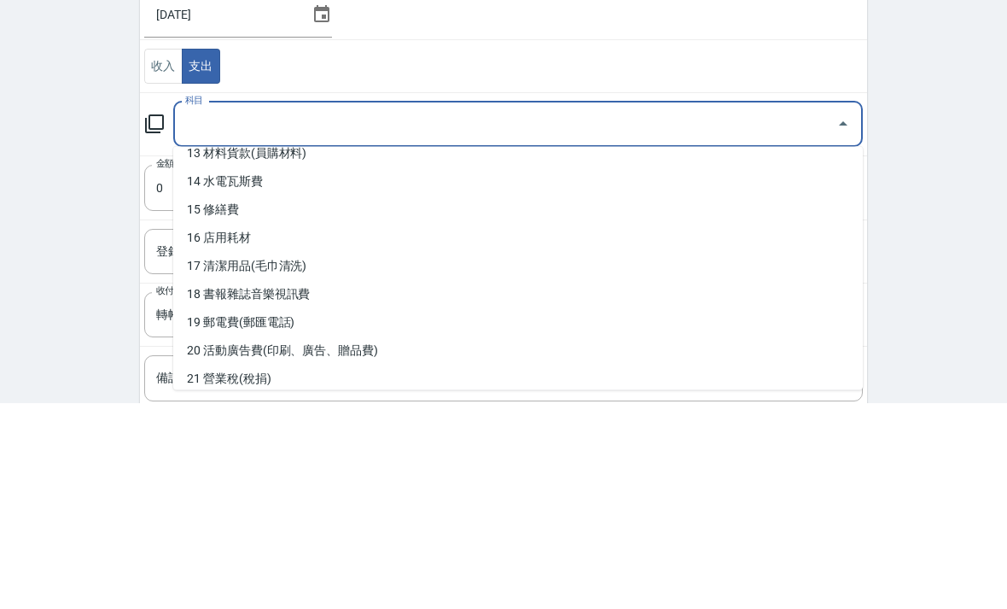
scroll to position [381, 0]
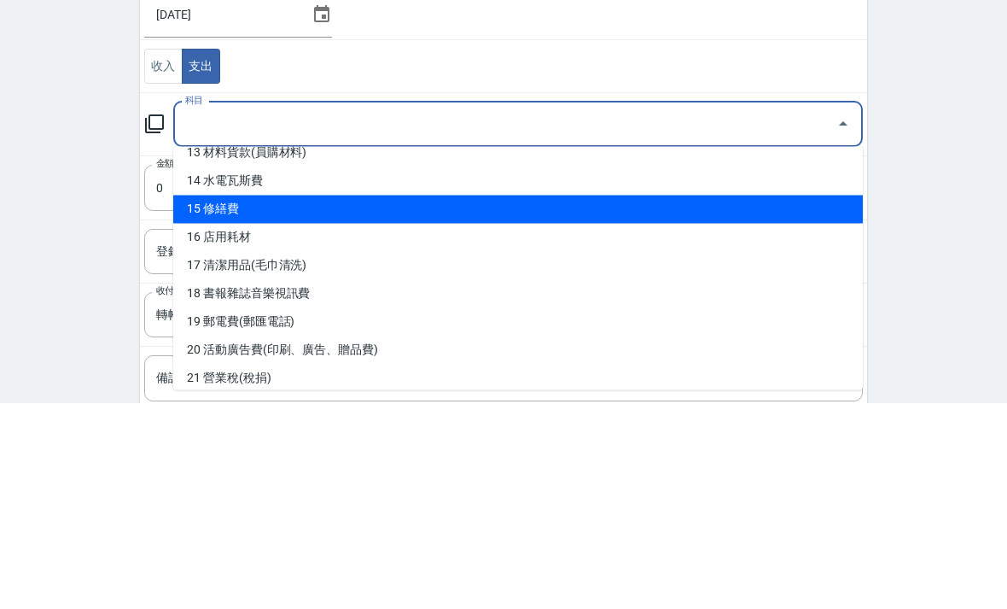
click at [514, 402] on li "15 修繕費" at bounding box center [518, 416] width 690 height 28
type input "15 修繕費"
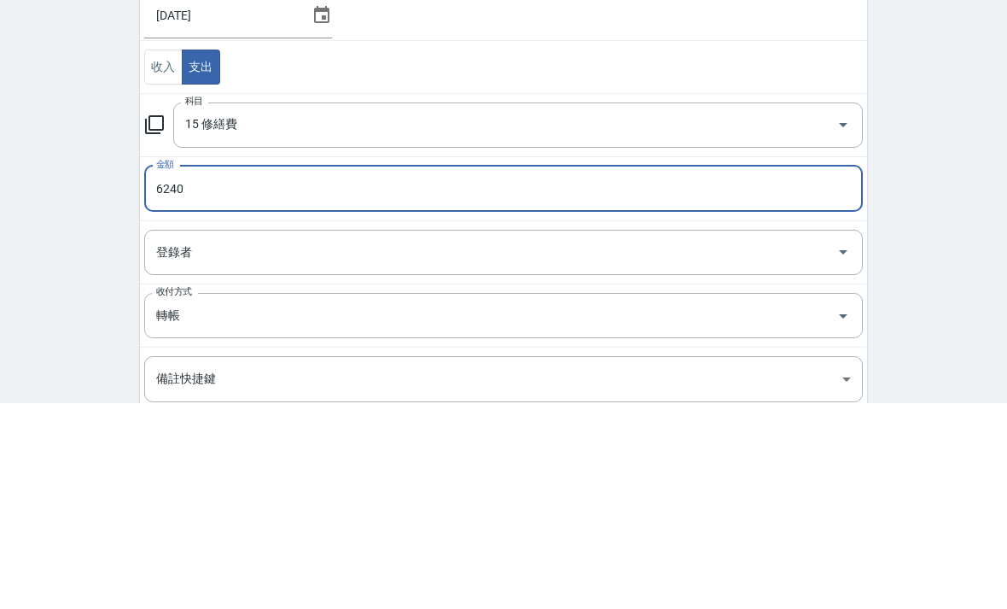
type input "6240"
click at [921, 201] on div "CREATE ACCOUNTING RECORD 新增收借支紀錄 連續新增收借支 一般 開單日期 2025/08/31 收入 支出 科目 15 修繕費 科目 …" at bounding box center [503, 433] width 1007 height 756
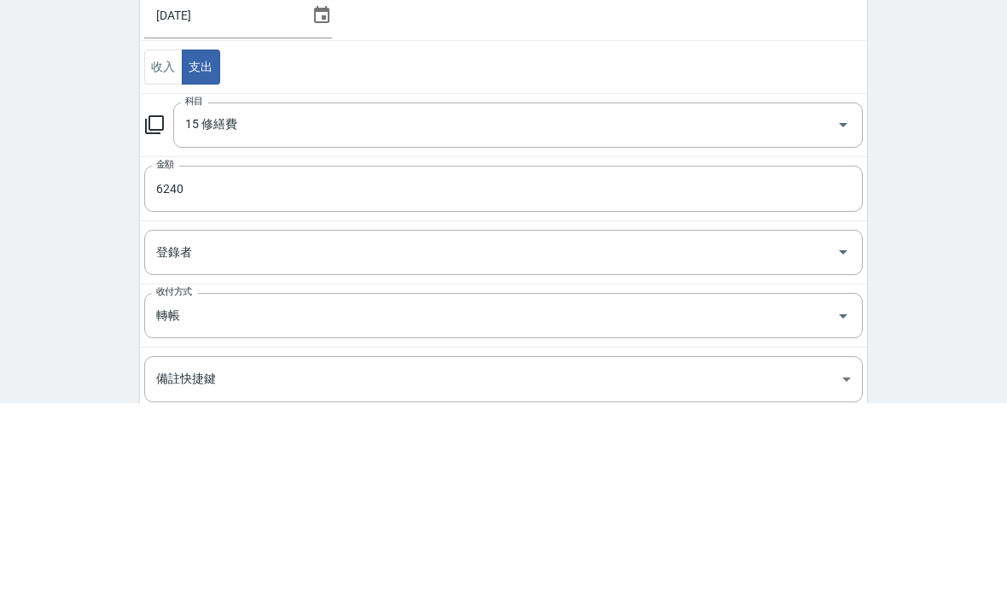
scroll to position [201, 0]
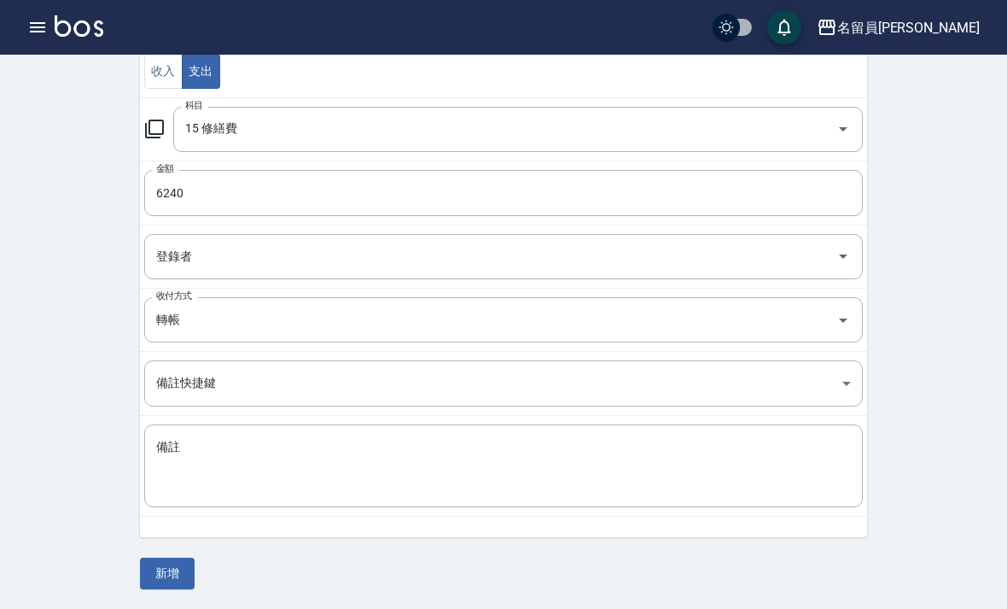
click at [143, 574] on button "新增" at bounding box center [167, 573] width 55 height 32
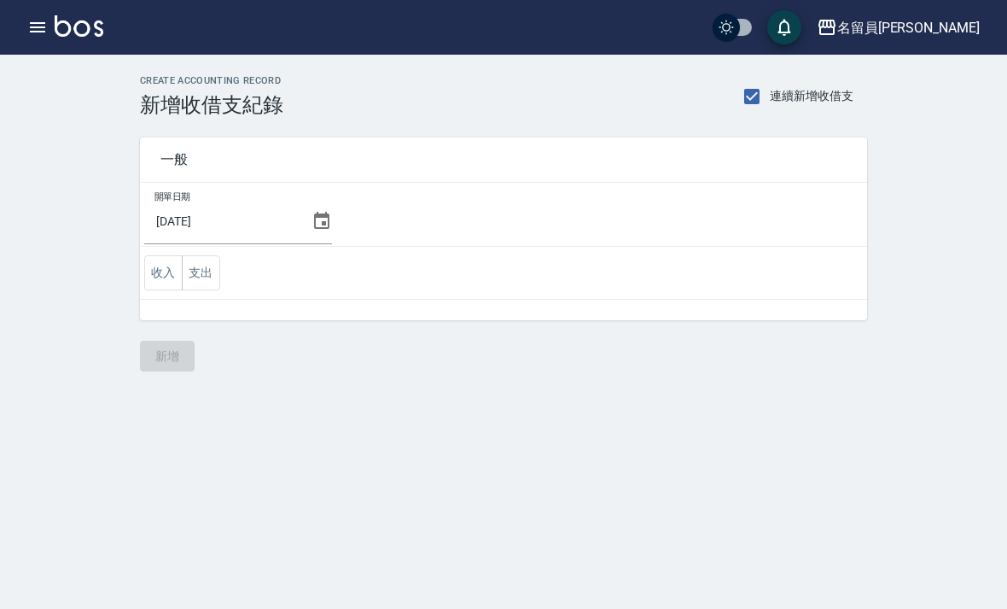
click at [201, 275] on button "支出" at bounding box center [201, 272] width 38 height 35
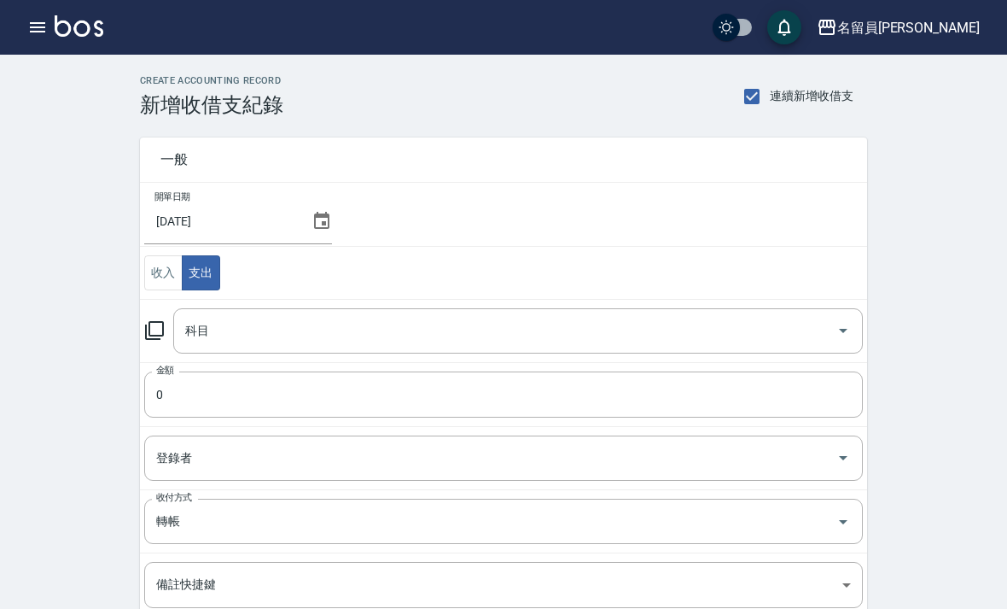
click at [452, 335] on input "科目" at bounding box center [505, 331] width 649 height 30
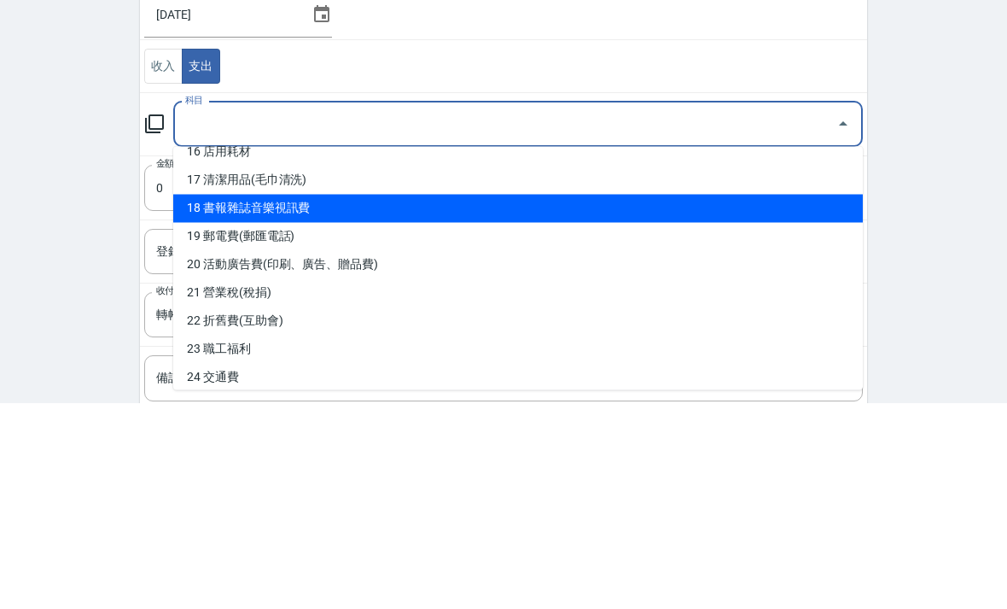
scroll to position [468, 0]
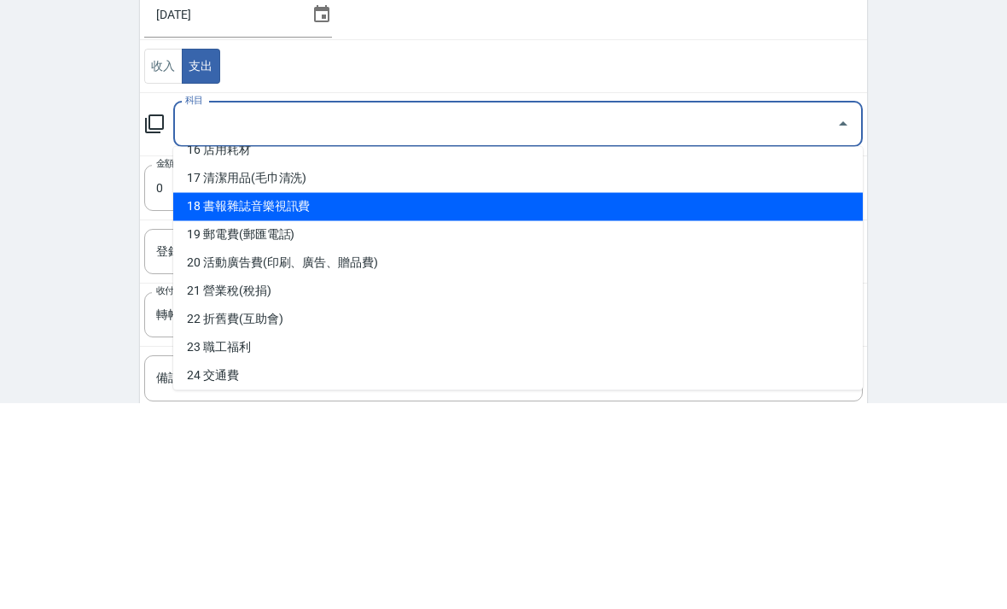
click at [597, 371] on li "17 清潔用品(毛巾清洗)" at bounding box center [518, 385] width 690 height 28
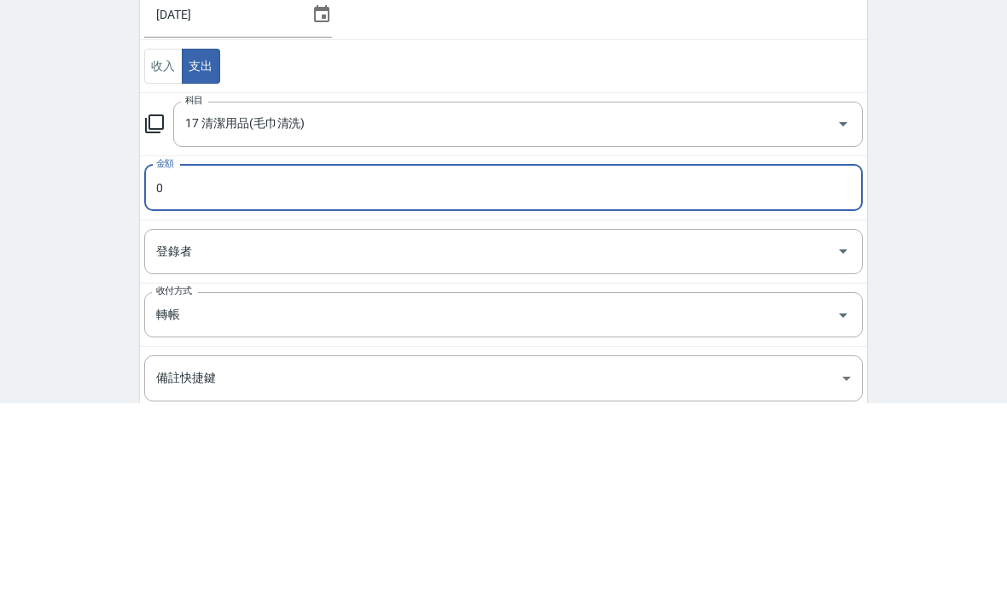
type input "17 清潔用品(毛巾清洗)"
type input "10000"
click at [917, 199] on div "CREATE ACCOUNTING RECORD 新增收借支紀錄 連續新增收借支 一般 開單日期 2025/08/31 收入 支出 科目 17 清潔用品(毛巾…" at bounding box center [503, 433] width 1007 height 756
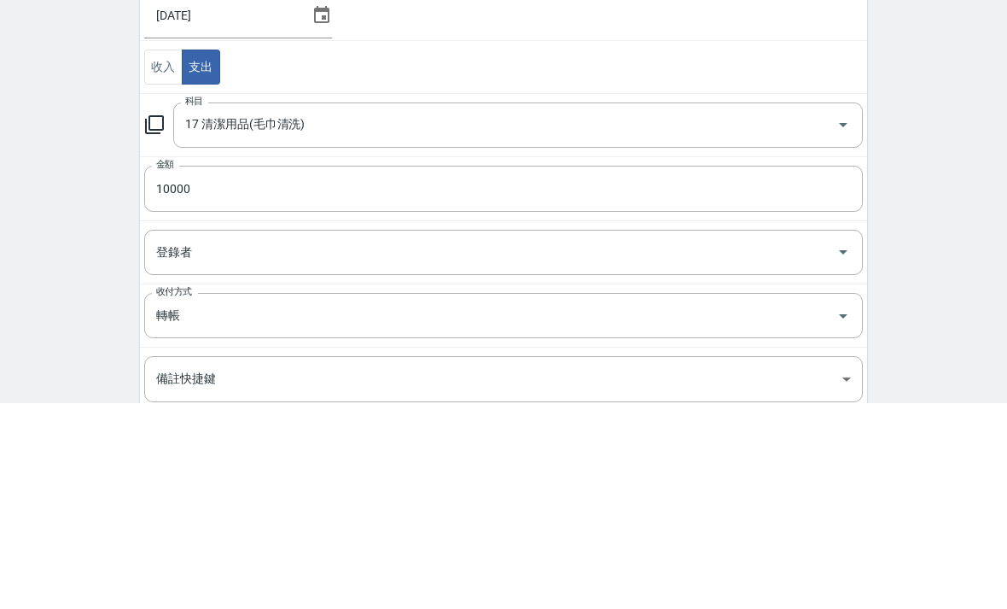
scroll to position [201, 0]
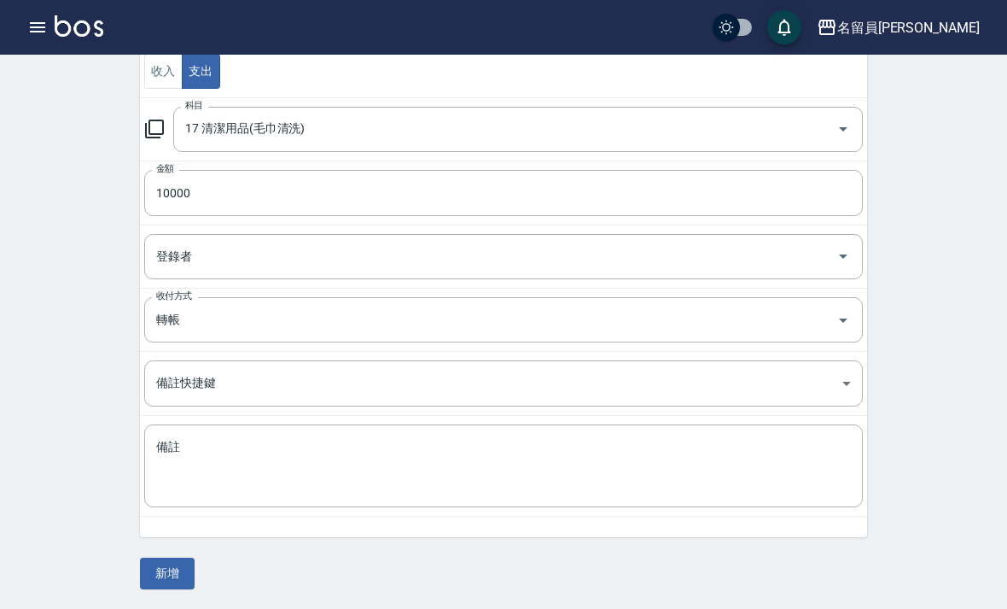
click at [166, 571] on button "新增" at bounding box center [167, 573] width 55 height 32
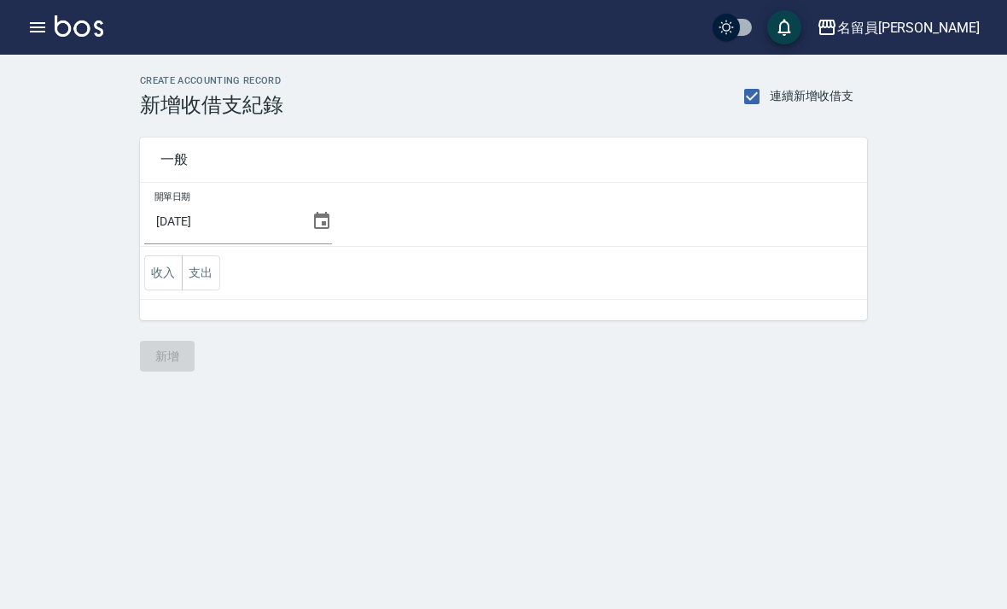
click at [200, 284] on button "支出" at bounding box center [201, 272] width 38 height 35
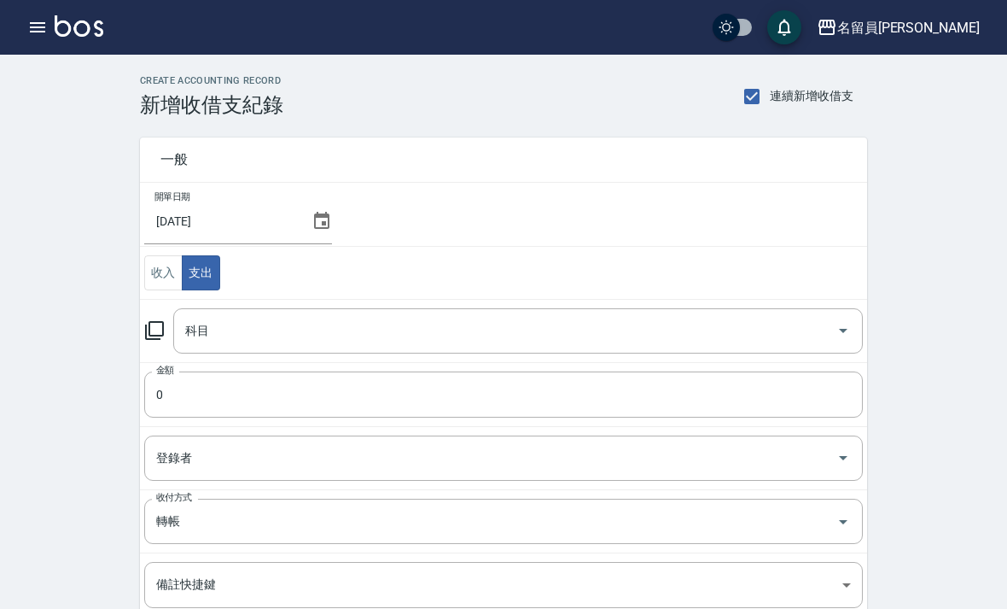
click at [504, 321] on input "科目" at bounding box center [505, 331] width 649 height 30
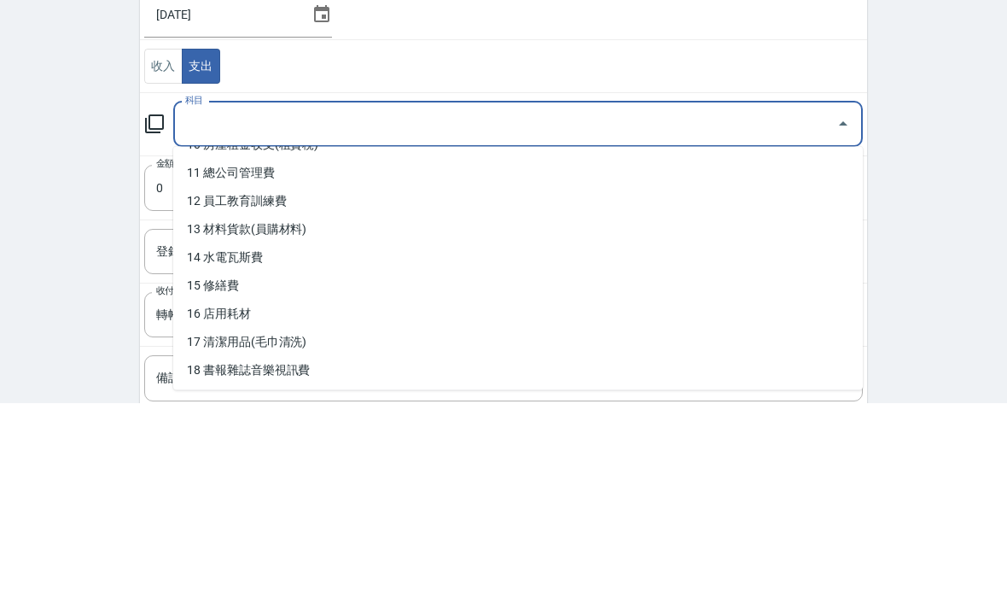
scroll to position [305, 0]
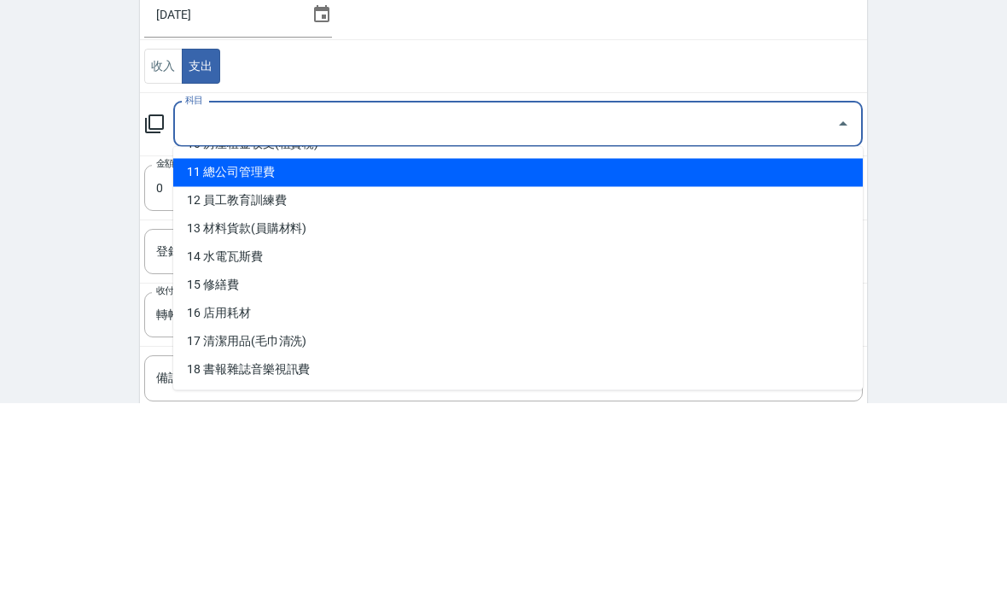
click at [559, 365] on li "11 總公司管理費" at bounding box center [518, 379] width 690 height 28
type input "11 總公司管理費"
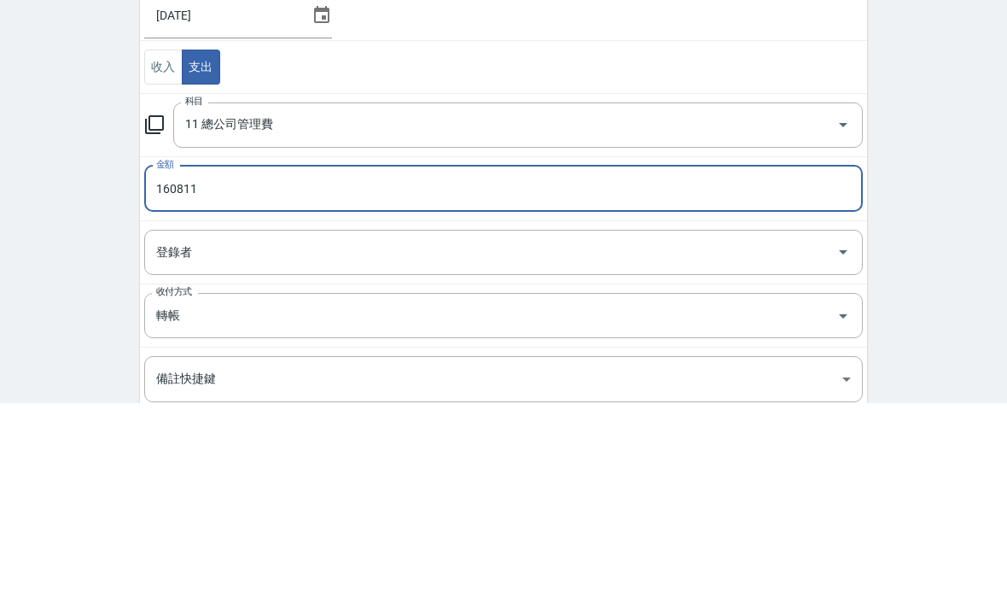
type input "160811"
click at [902, 211] on div "CREATE ACCOUNTING RECORD 新增收借支紀錄 連續新增收借支 一般 開單日期 2025/08/31 收入 支出 科目 11 總公司管理費 …" at bounding box center [503, 433] width 1007 height 756
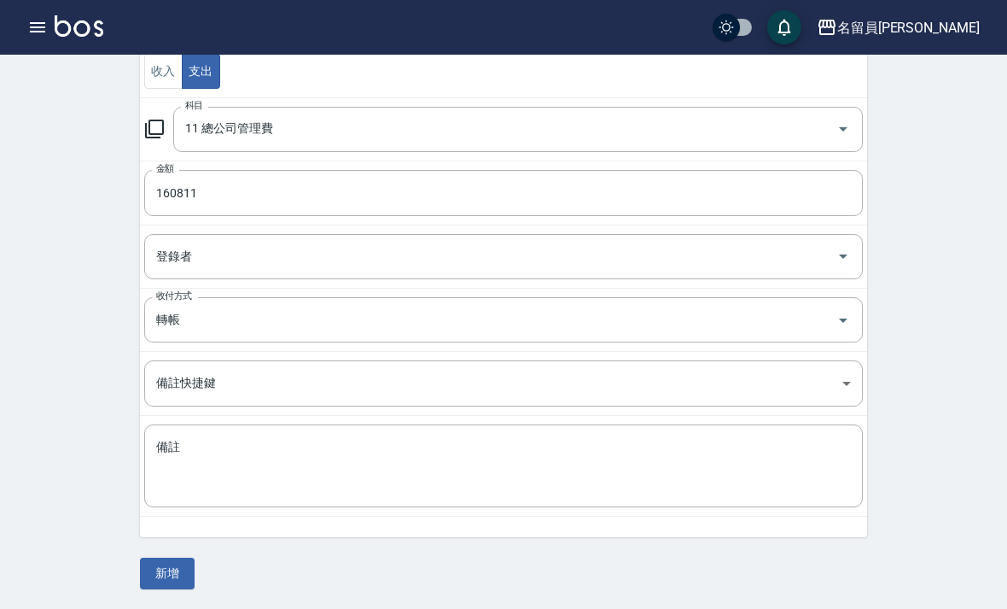
click at [164, 576] on button "新增" at bounding box center [167, 573] width 55 height 32
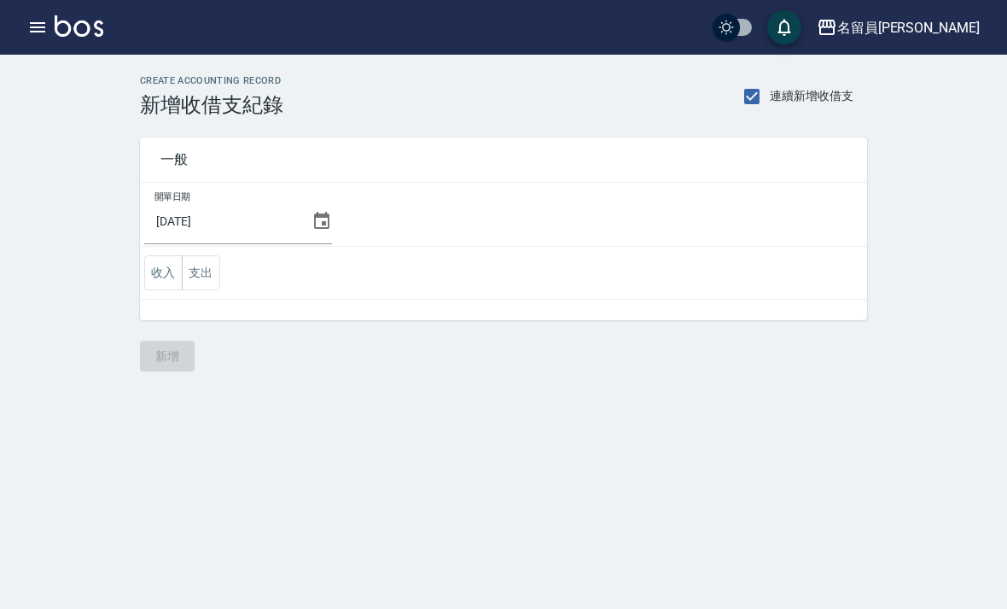
click at [158, 265] on button "收入" at bounding box center [163, 272] width 38 height 35
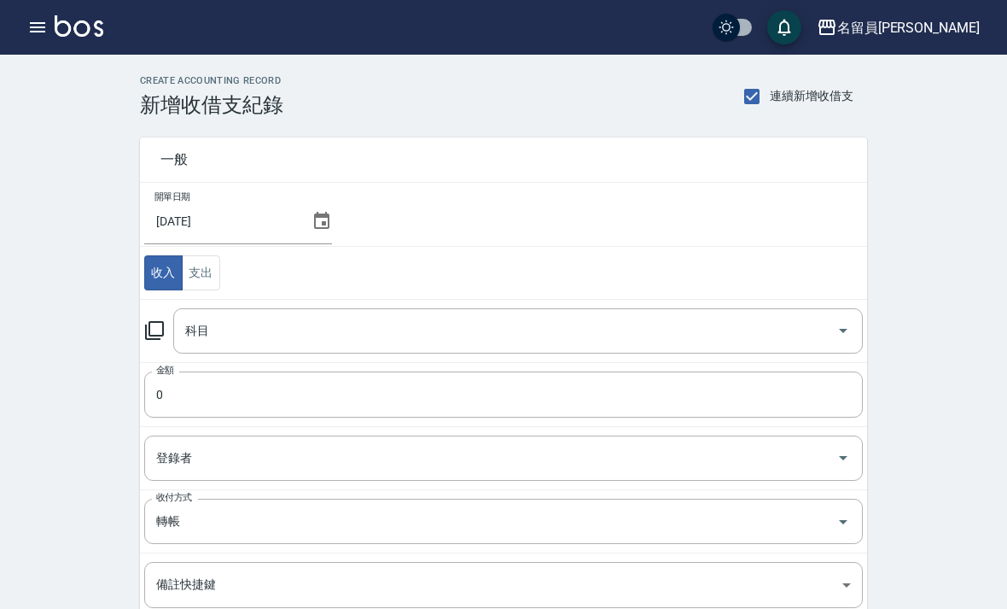
click at [517, 325] on input "科目" at bounding box center [505, 331] width 649 height 30
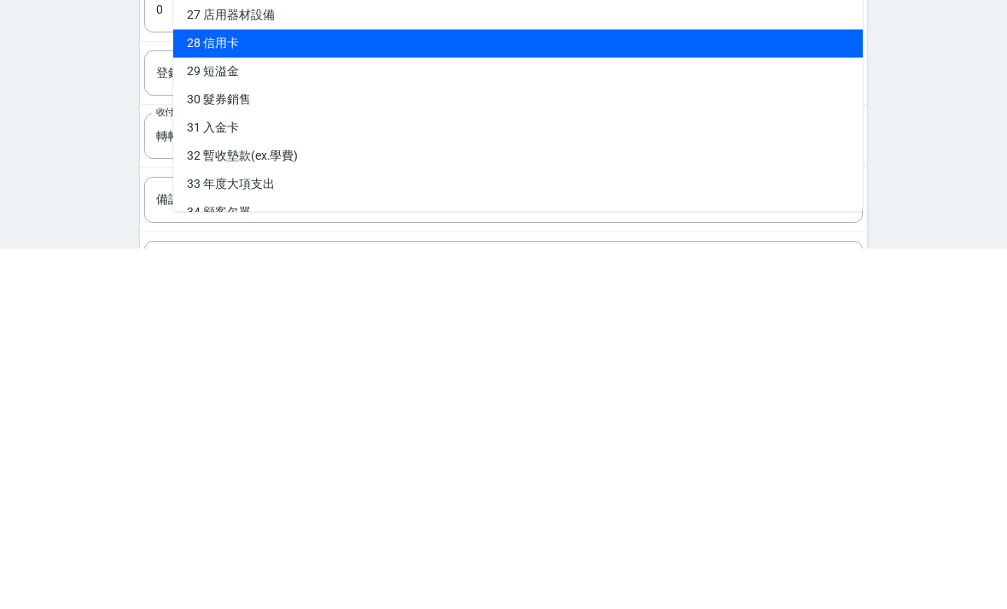
scroll to position [66, 0]
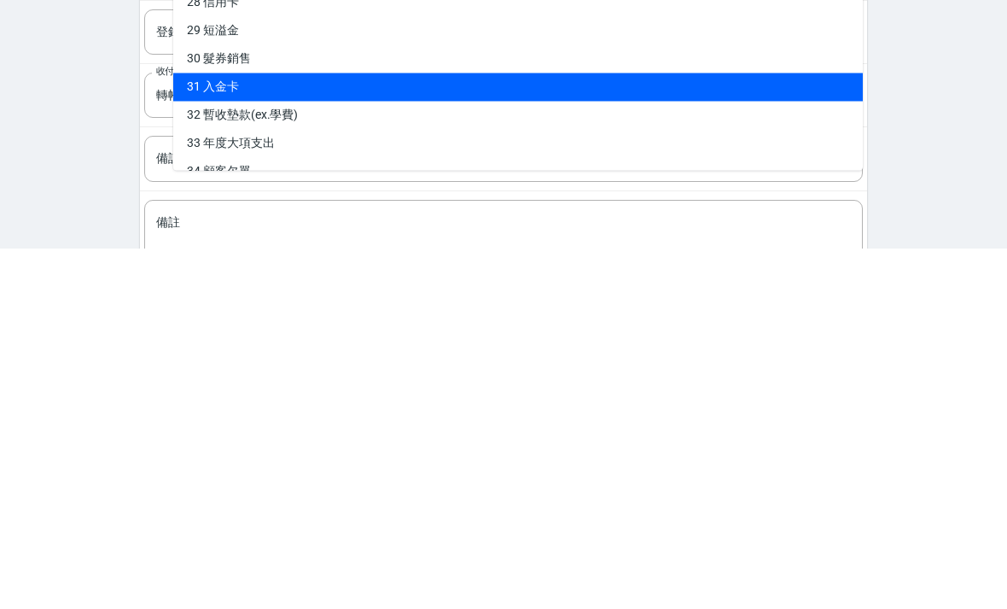
click at [630, 434] on li "31 入金卡" at bounding box center [518, 448] width 690 height 28
type input "31 入金卡"
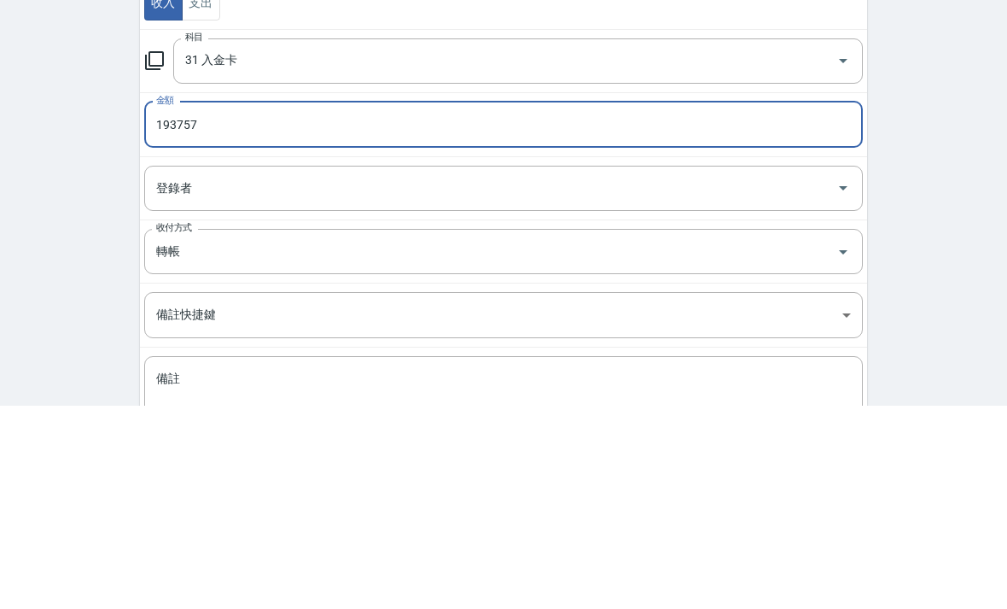
type input "193757"
click at [930, 200] on div "CREATE ACCOUNTING RECORD 新增收借支紀錄 連續新增收借支 一般 開單日期 2025/08/31 收入 支出 科目 31 入金卡 科目 …" at bounding box center [503, 367] width 1007 height 756
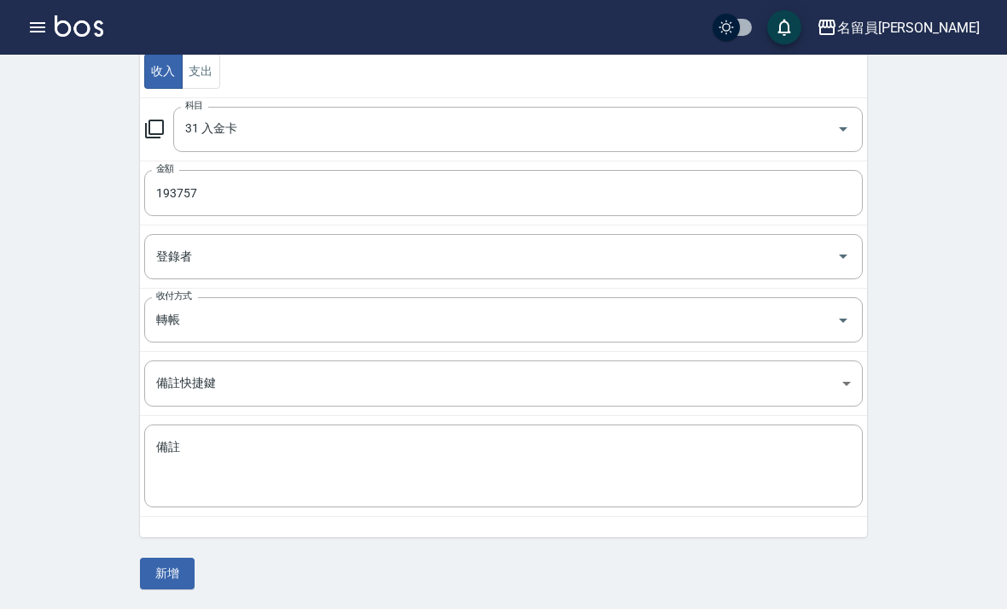
click at [167, 571] on button "新增" at bounding box center [167, 573] width 55 height 32
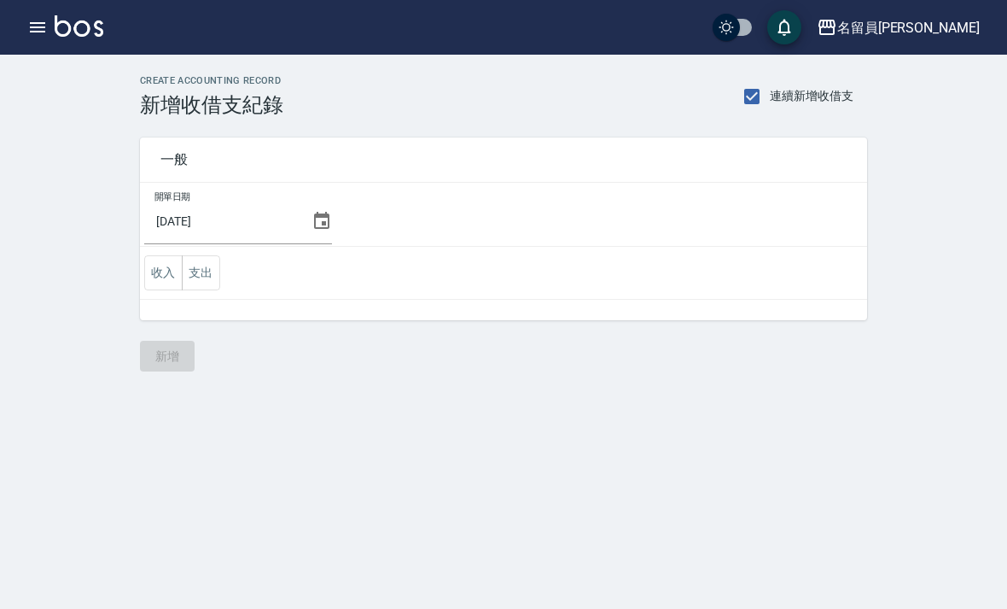
click at [25, 27] on button "button" at bounding box center [37, 27] width 34 height 34
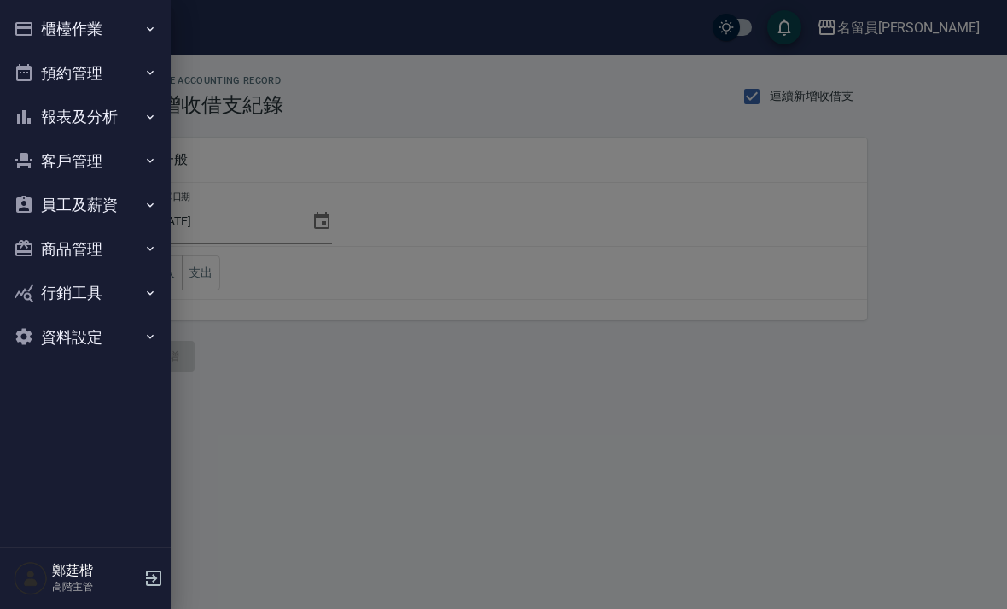
click at [68, 120] on button "報表及分析" at bounding box center [85, 117] width 157 height 44
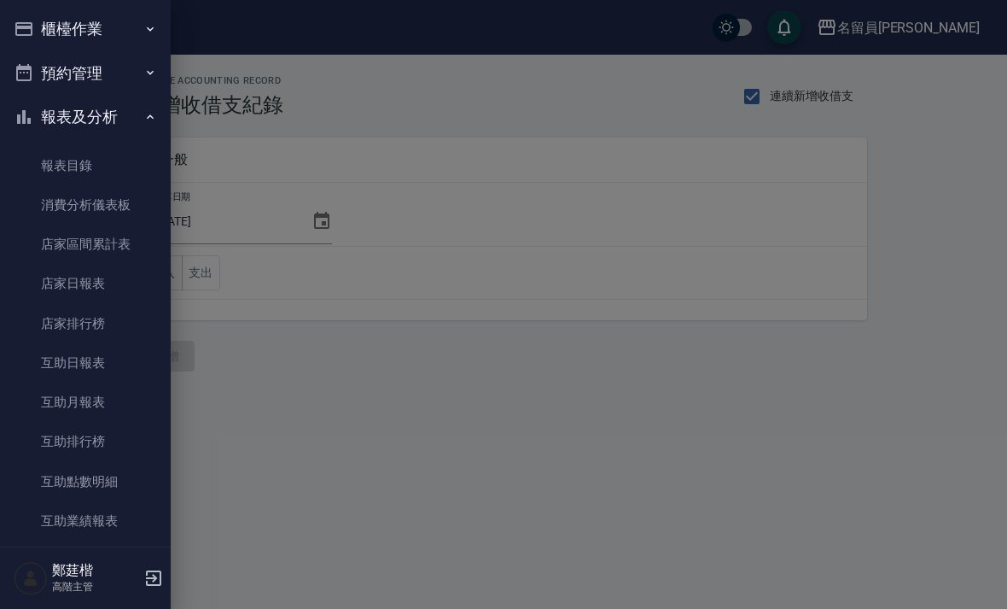
click at [37, 35] on button "櫃檯作業" at bounding box center [85, 29] width 157 height 44
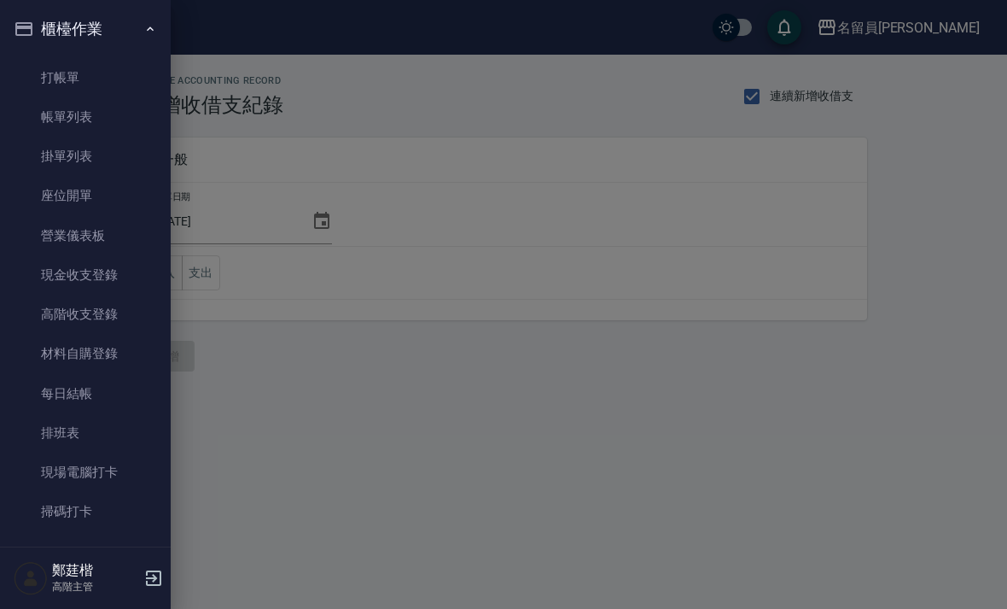
click at [42, 306] on link "高階收支登錄" at bounding box center [85, 314] width 157 height 39
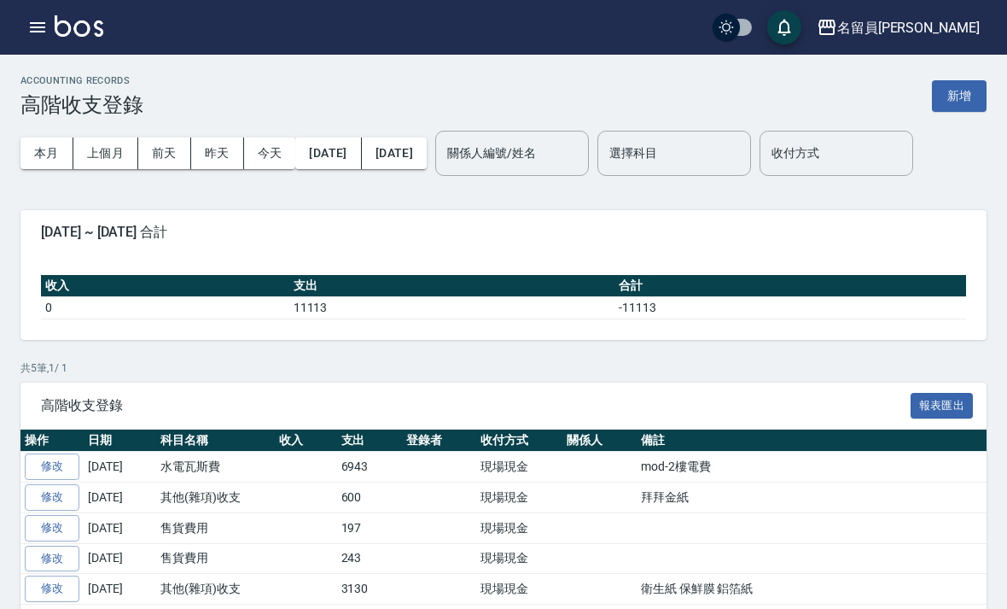
click at [114, 149] on button "上個月" at bounding box center [105, 153] width 65 height 32
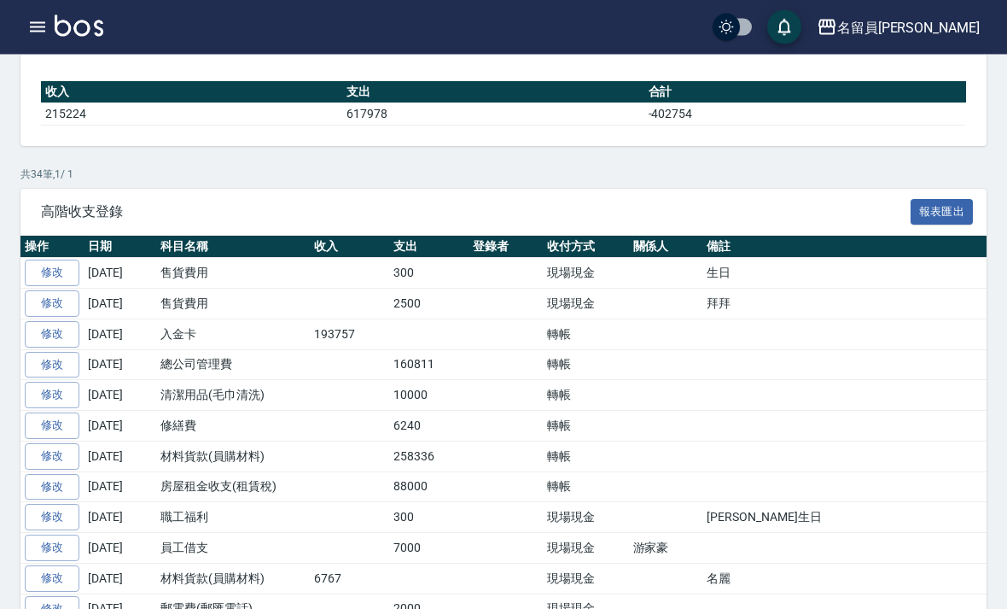
scroll to position [237, 0]
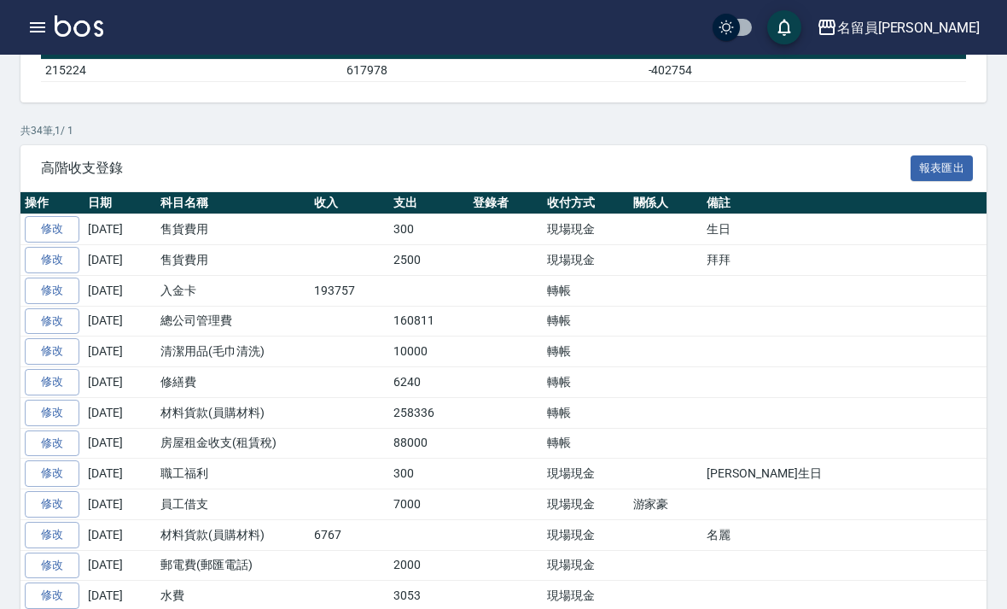
click at [38, 36] on icon "button" at bounding box center [37, 27] width 20 height 20
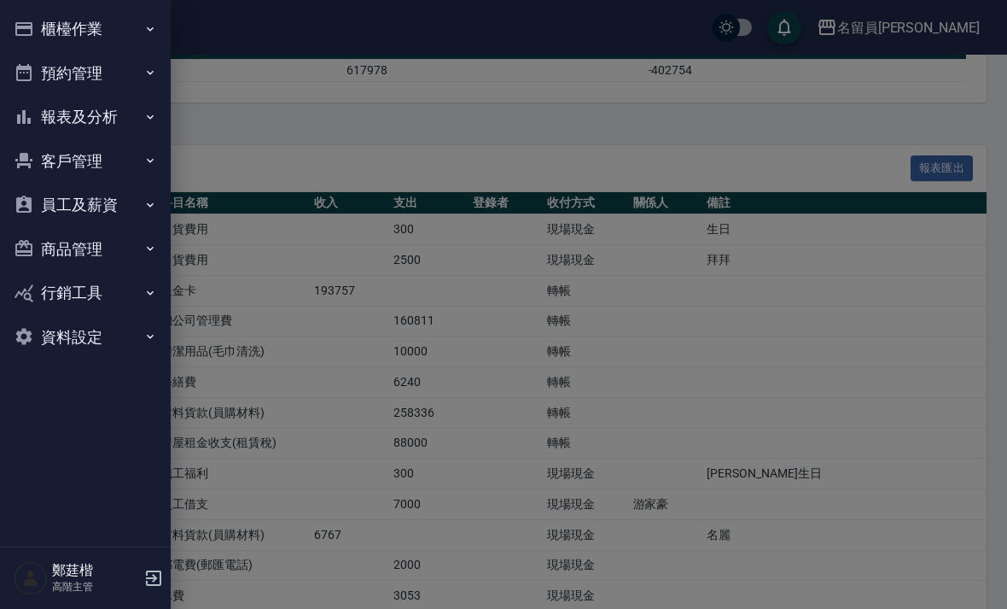
click at [40, 44] on button "櫃檯作業" at bounding box center [85, 29] width 157 height 44
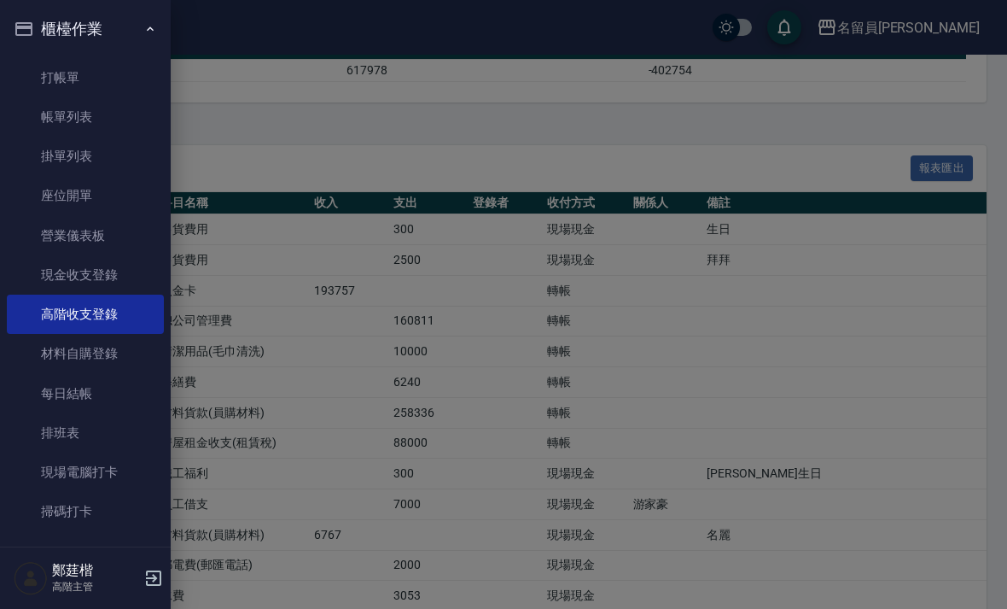
click at [50, 35] on button "櫃檯作業" at bounding box center [85, 29] width 157 height 44
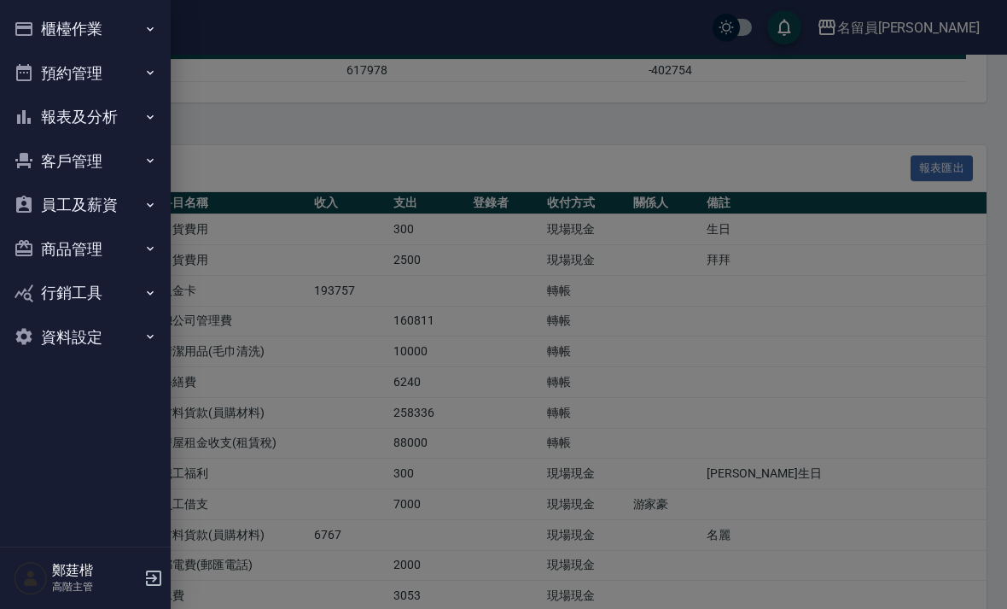
click at [29, 125] on icon "button" at bounding box center [24, 117] width 20 height 20
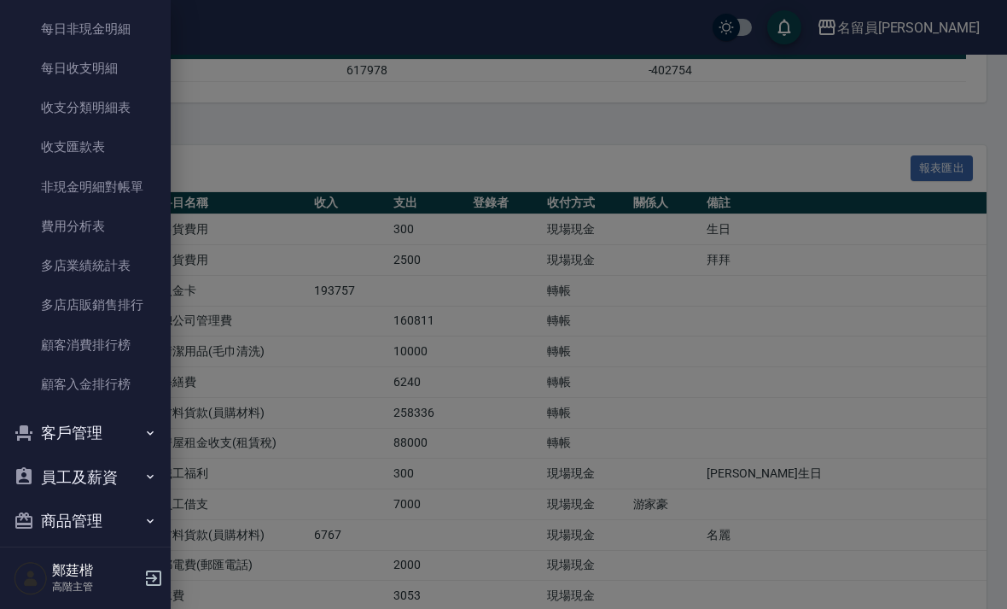
scroll to position [1403, 0]
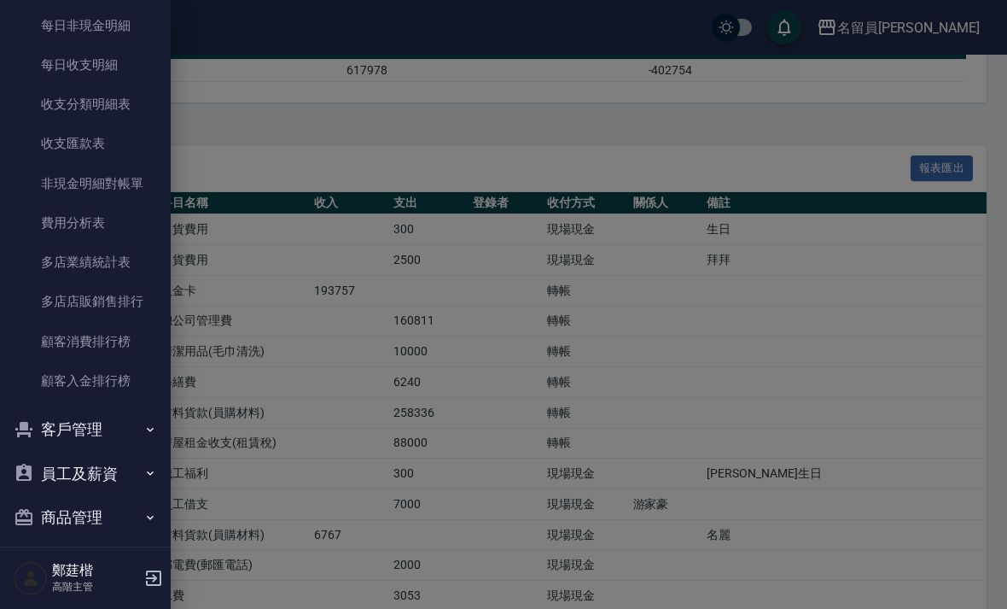
click at [55, 223] on link "費用分析表" at bounding box center [85, 222] width 157 height 39
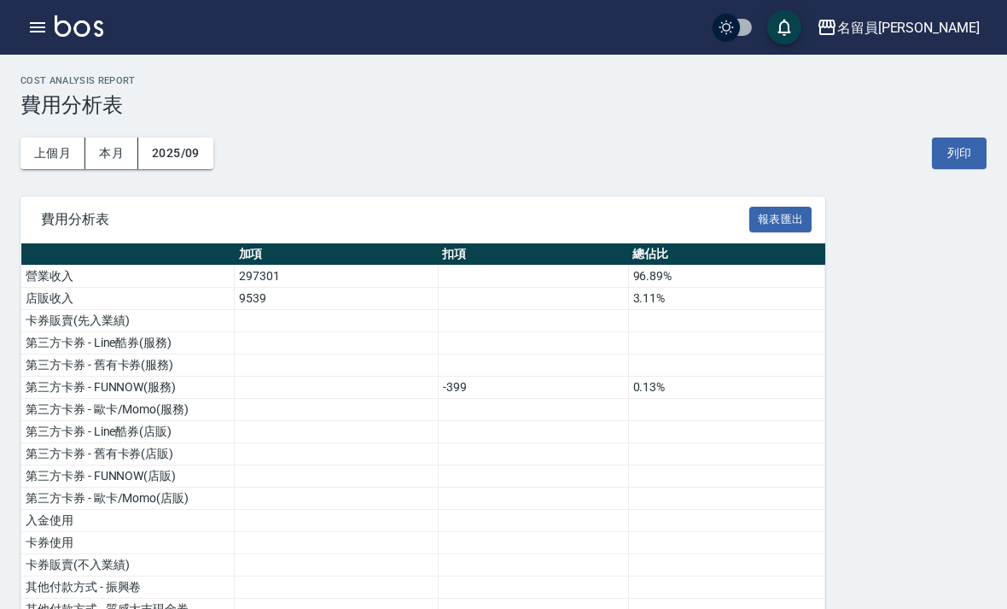
click at [39, 149] on button "上個月" at bounding box center [52, 153] width 65 height 32
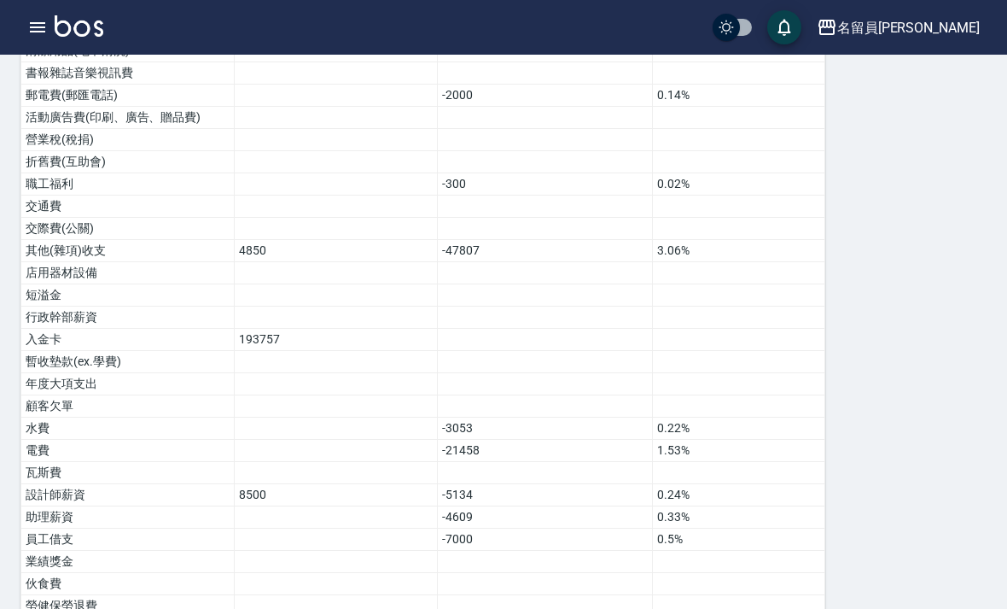
scroll to position [930, 0]
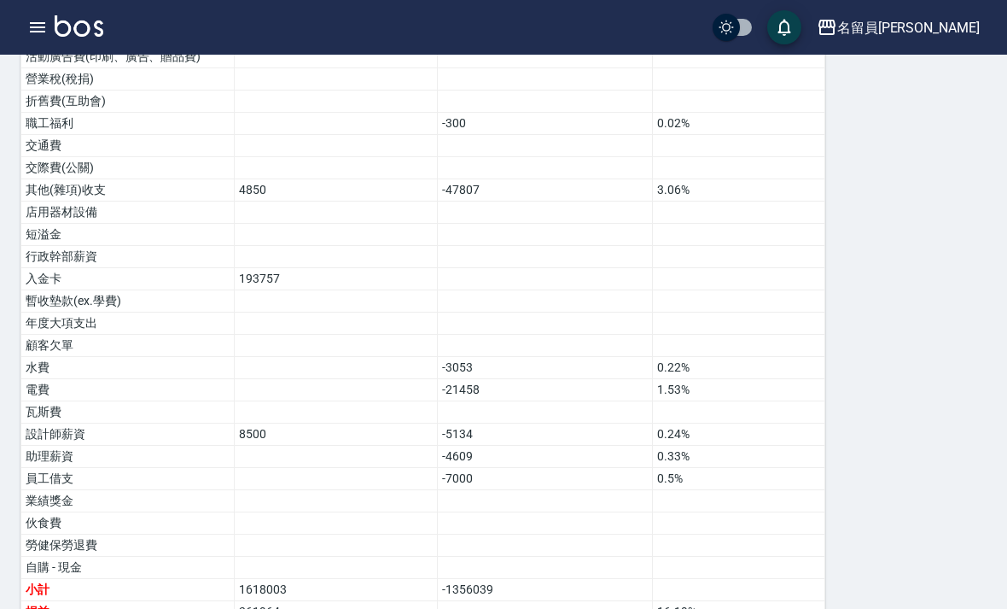
click at [41, 27] on icon "button" at bounding box center [37, 27] width 15 height 10
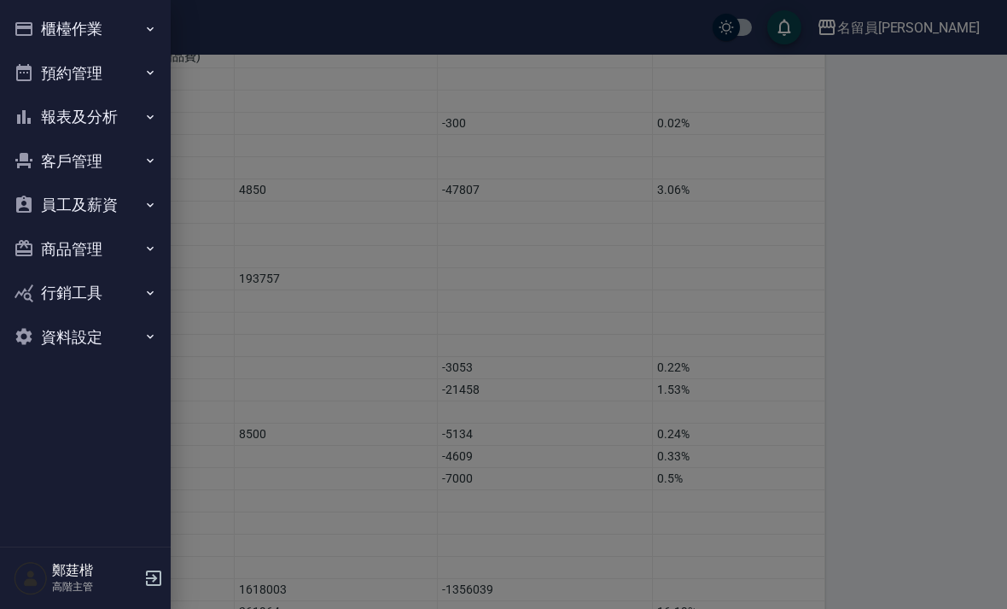
click at [50, 203] on button "員工及薪資" at bounding box center [85, 205] width 157 height 44
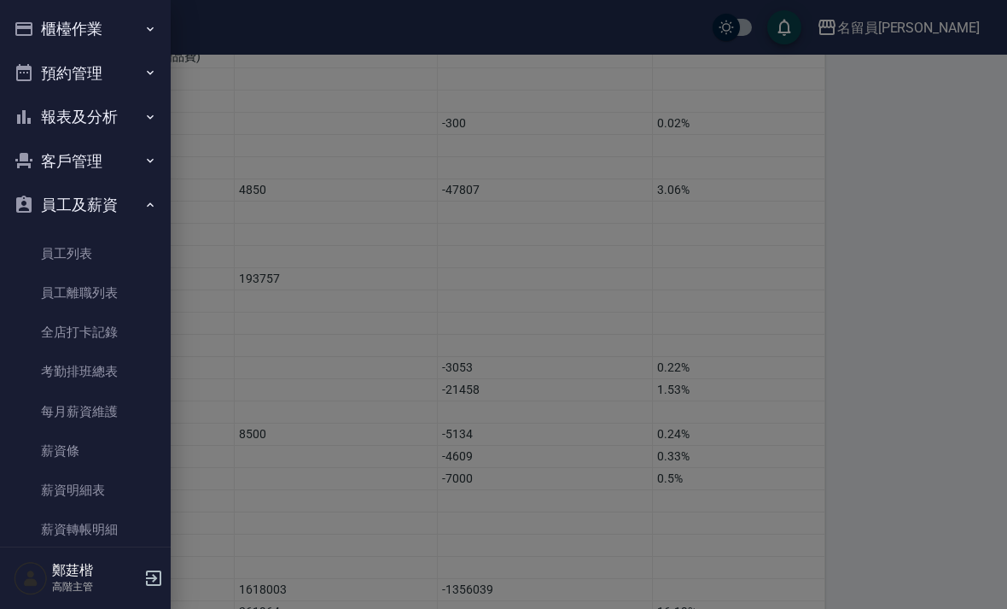
click at [51, 250] on link "員工列表" at bounding box center [85, 253] width 157 height 39
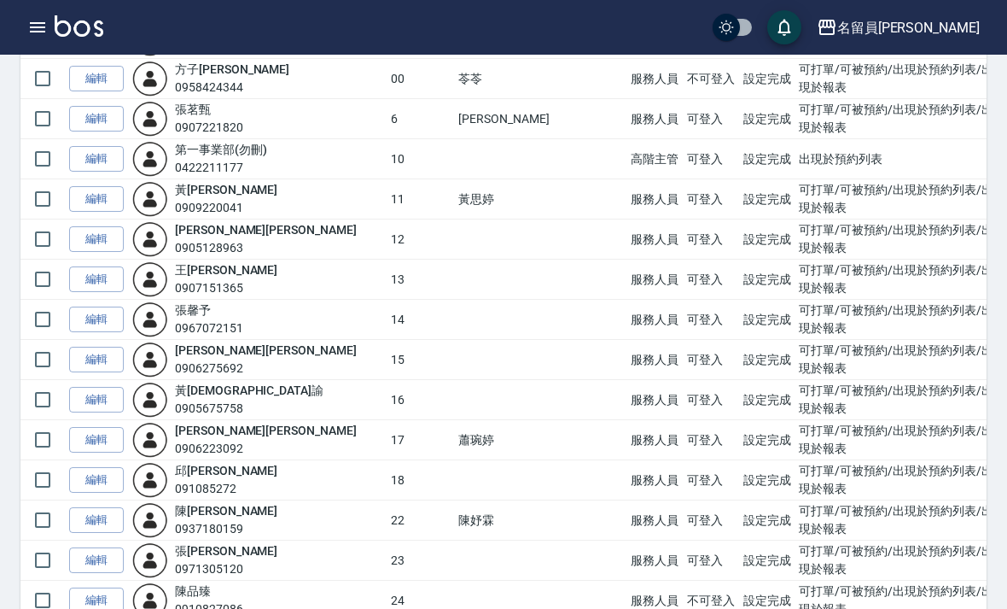
click at [79, 396] on link "編輯" at bounding box center [96, 400] width 55 height 26
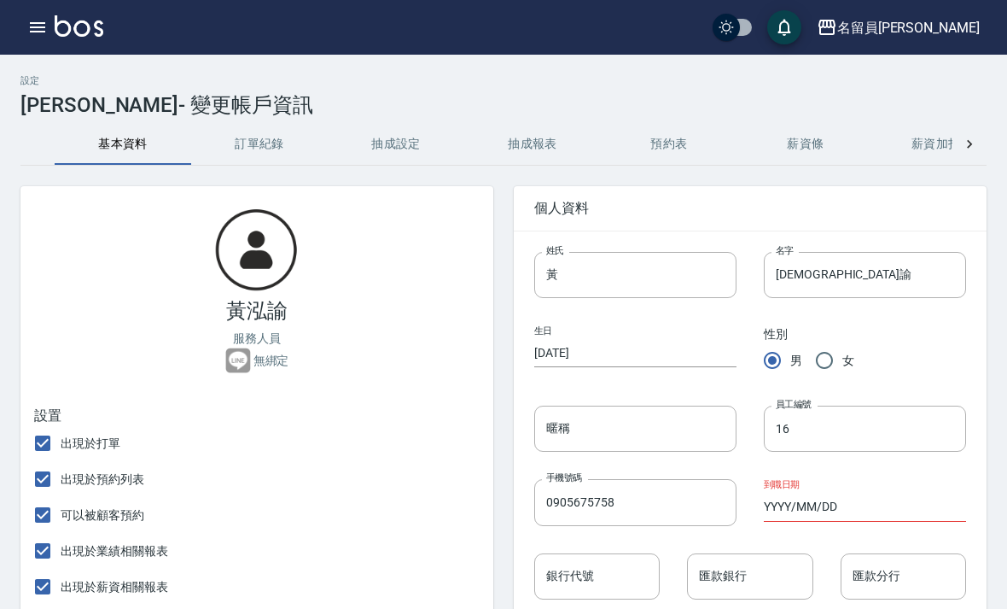
click at [394, 133] on button "抽成設定" at bounding box center [396, 144] width 137 height 41
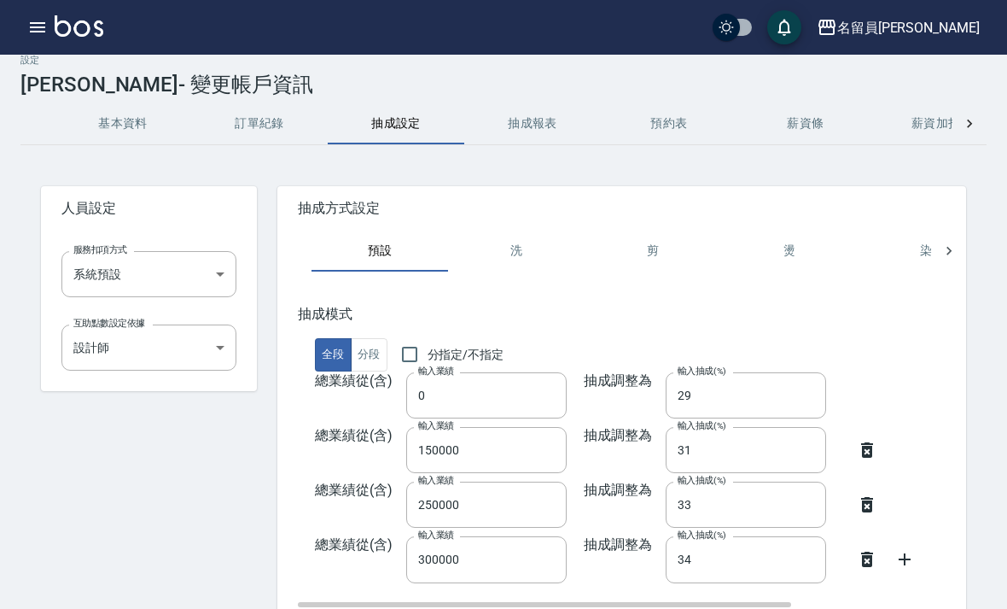
click at [557, 126] on button "抽成報表" at bounding box center [532, 123] width 137 height 41
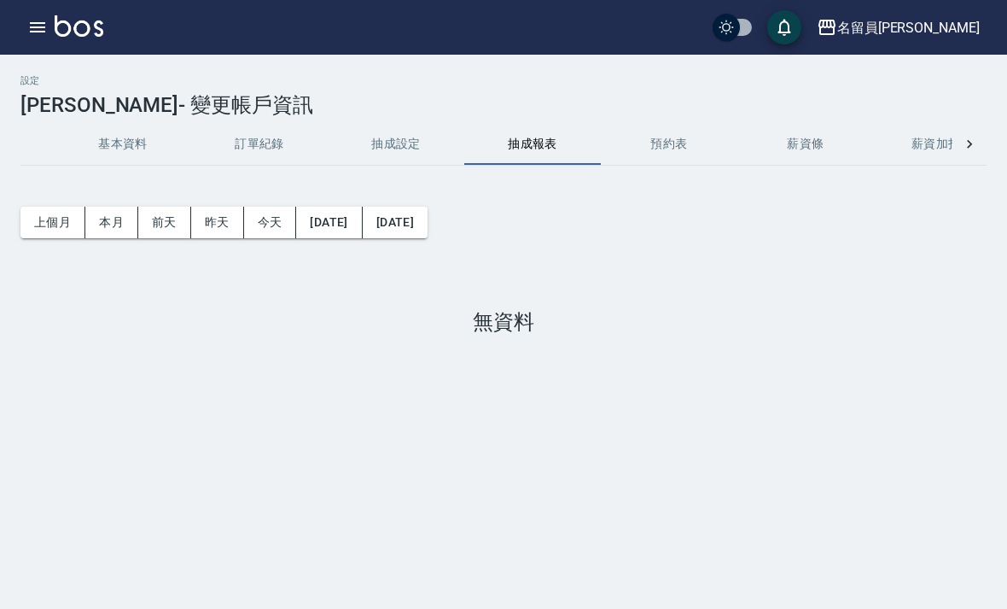
click at [268, 141] on button "訂單紀錄" at bounding box center [259, 144] width 137 height 41
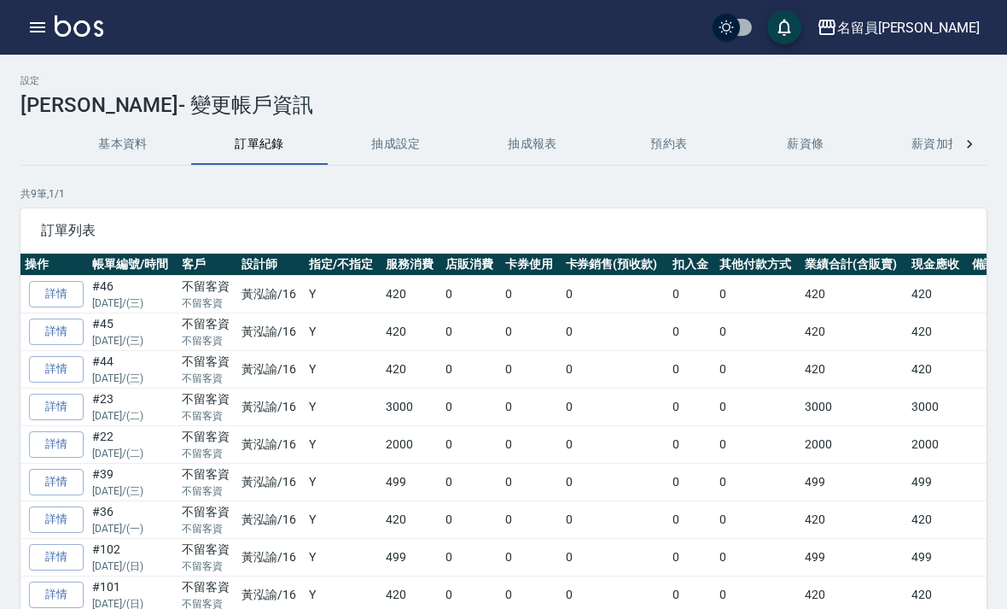
click at [133, 139] on button "基本資料" at bounding box center [123, 144] width 137 height 41
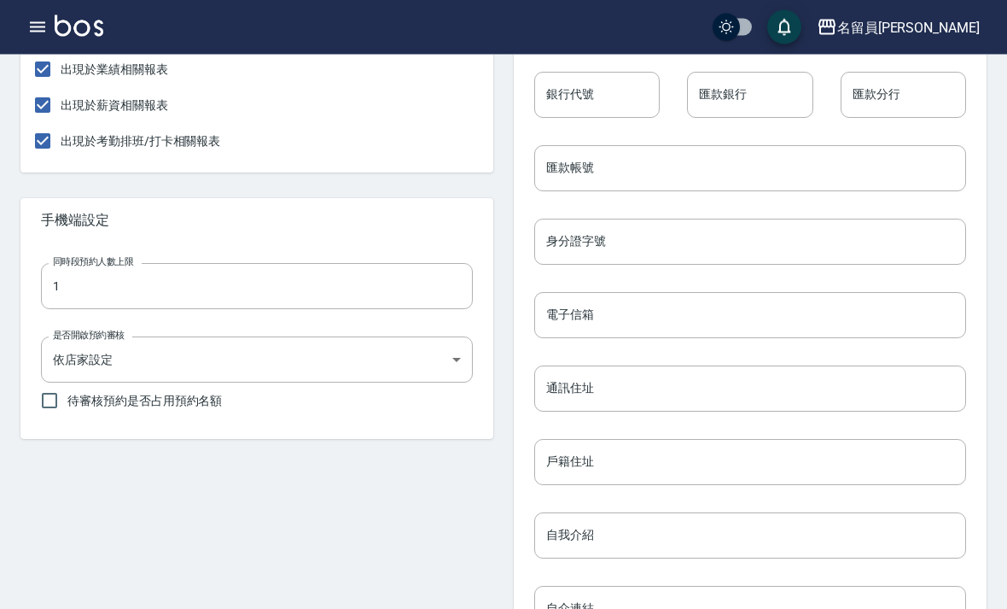
scroll to position [481, 0]
click at [403, 361] on body "名留員[PERSON_NAME] 登出 櫃檯作業 打帳單 帳單列表 掛單列表 座位開單 營業儀表板 現金收支登錄 高階收支登錄 材料自購登錄 每日結帳 排班表…" at bounding box center [503, 199] width 1007 height 1361
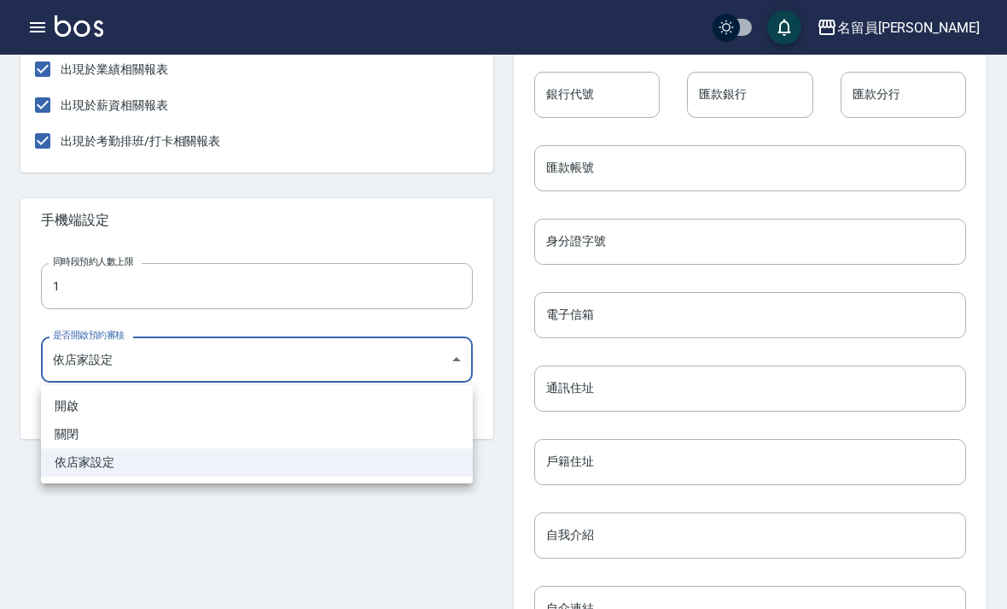
click at [466, 281] on div at bounding box center [503, 304] width 1007 height 609
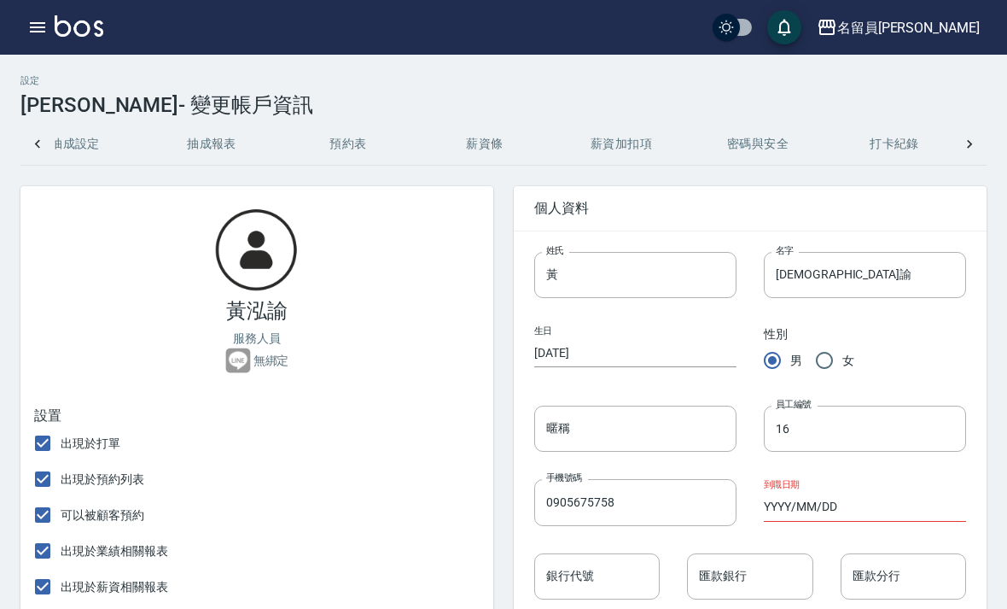
scroll to position [0, 323]
click at [604, 149] on button "薪資加扣項" at bounding box center [619, 144] width 137 height 41
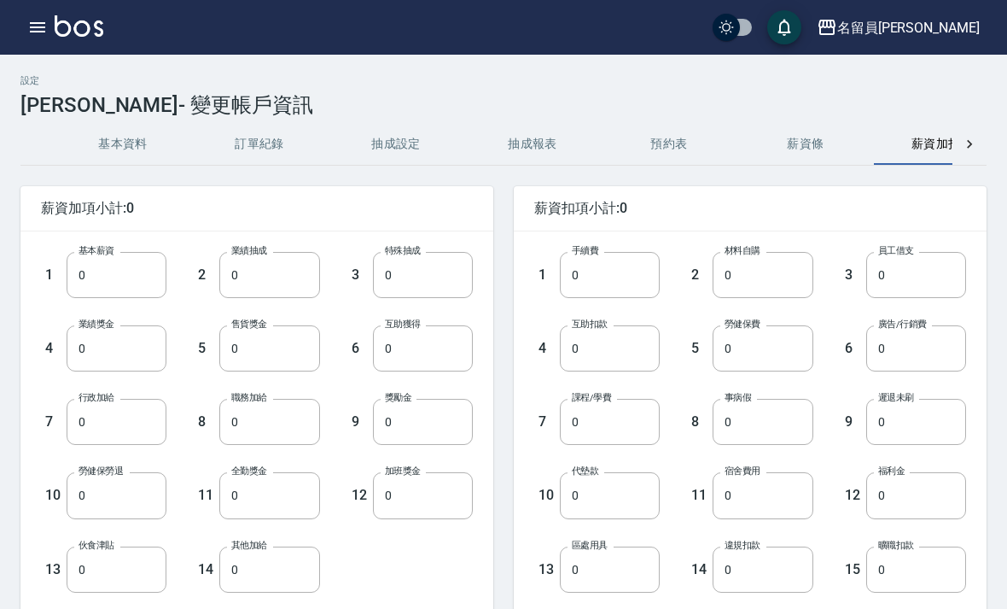
click at [400, 154] on button "抽成設定" at bounding box center [396, 144] width 137 height 41
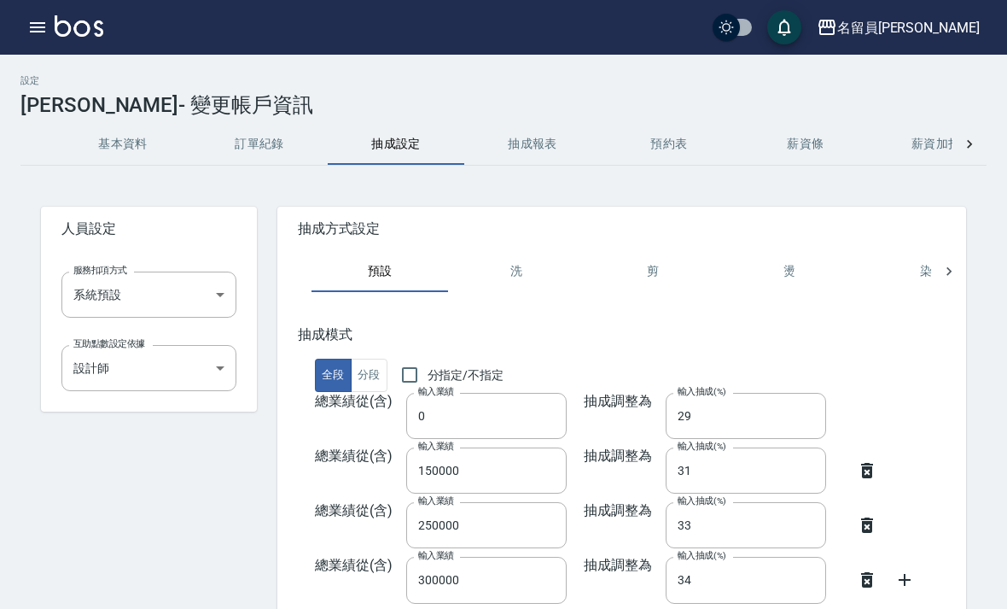
click at [216, 359] on body "名留員[PERSON_NAME] 登出 櫃檯作業 打帳單 帳單列表 掛單列表 座位開單 營業儀表板 現金收支登錄 高階收支登錄 材料自購登錄 每日結帳 排班表…" at bounding box center [503, 360] width 1007 height 721
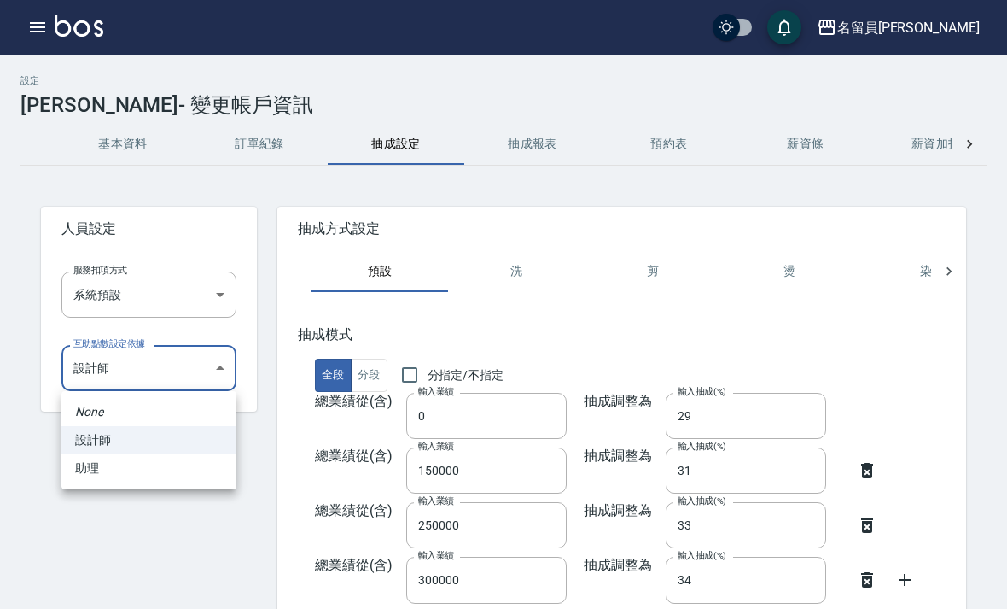
click at [165, 460] on li "助理" at bounding box center [148, 468] width 175 height 28
type input "746ffe2f-05ce-4564-b8cd-d9a44e825e93"
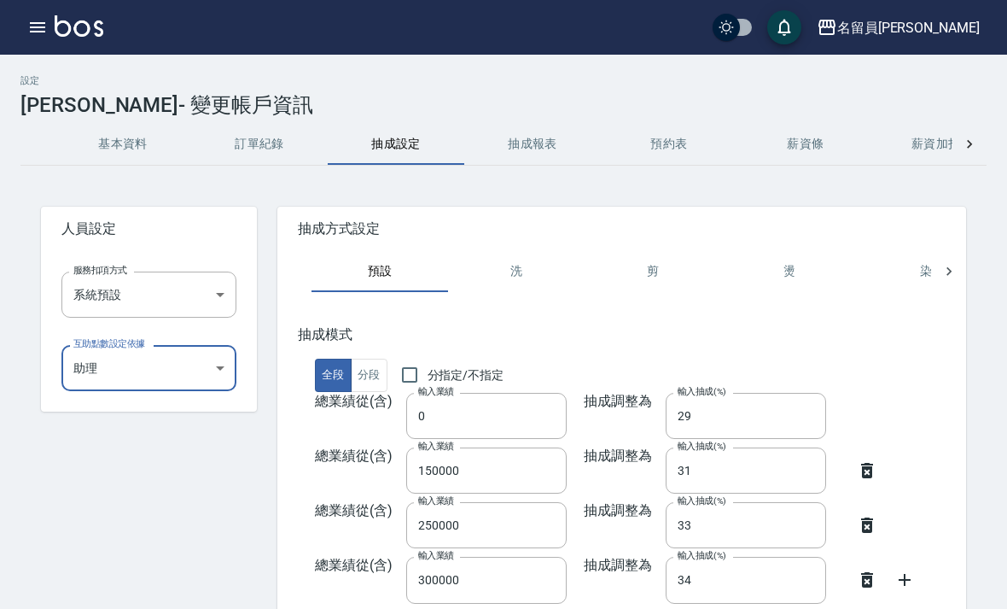
click at [204, 290] on body "名留員[PERSON_NAME] 登出 櫃檯作業 打帳單 帳單列表 掛單列表 座位開單 營業儀表板 現金收支登錄 高階收支登錄 材料自購登錄 每日結帳 排班表…" at bounding box center [503, 360] width 1007 height 721
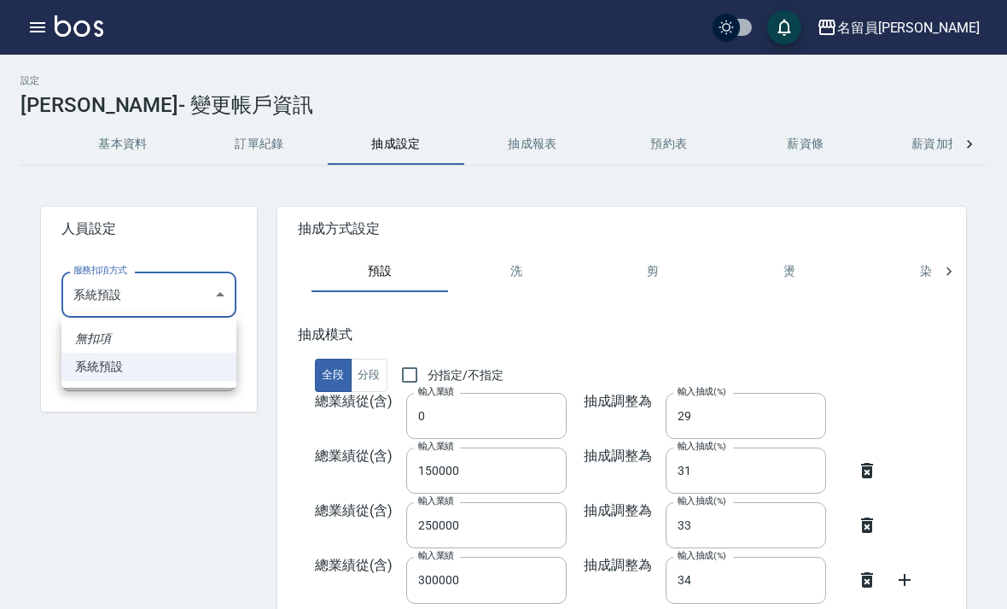
click at [197, 370] on li "系統預設" at bounding box center [148, 367] width 175 height 28
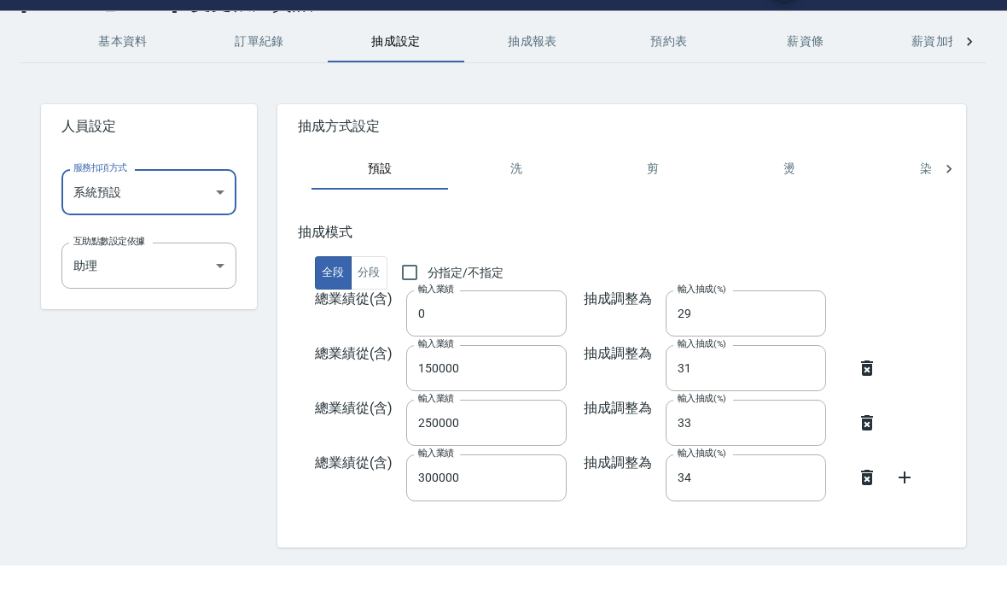
scroll to position [58, 0]
